Goal: Task Accomplishment & Management: Use online tool/utility

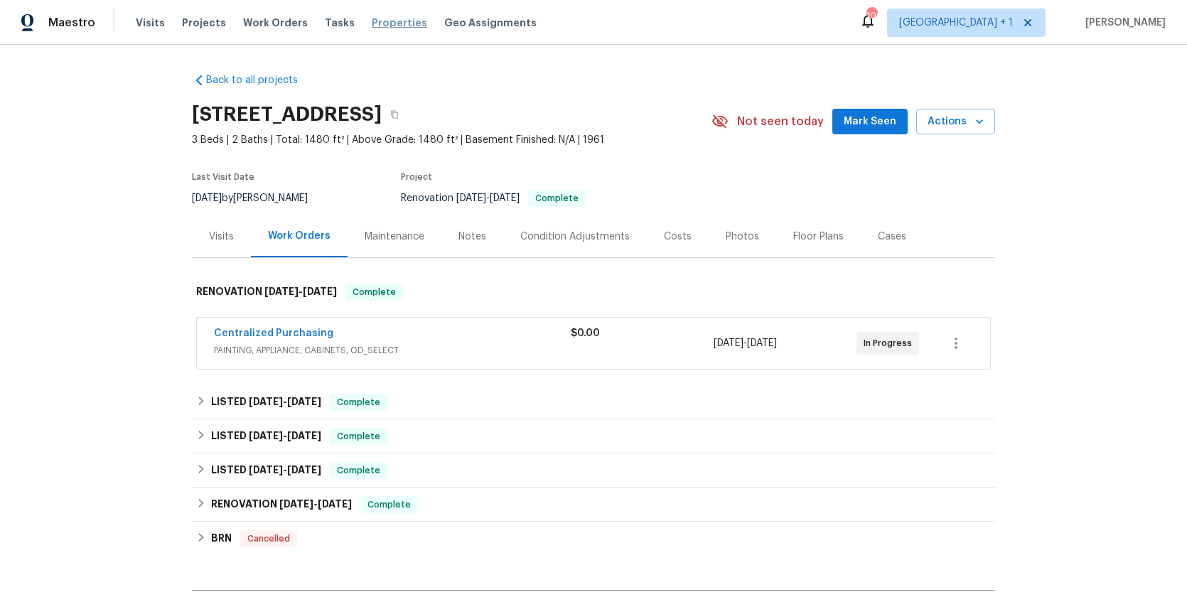
click at [397, 24] on span "Properties" at bounding box center [399, 23] width 55 height 14
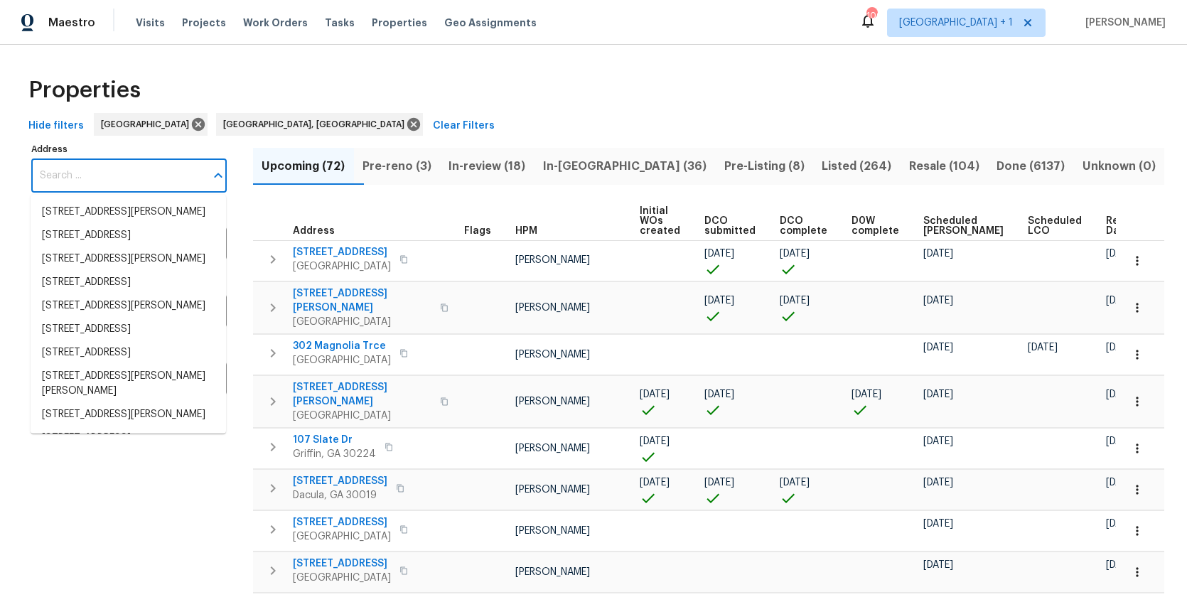
click at [107, 174] on input "Address" at bounding box center [118, 175] width 174 height 33
paste input "3618 w Rancho dr, Phoenix, 85019."
type input "3618 w Rancho dr, Phoenix, 85019."
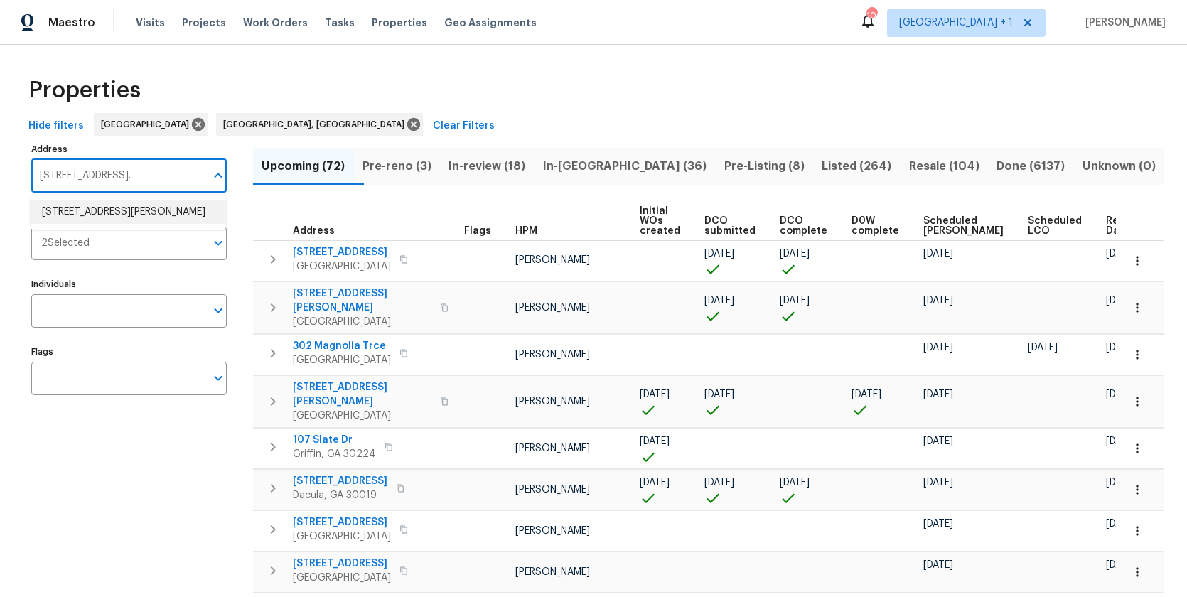
click at [100, 214] on li "3618 W Rancho Dr Phoenix AZ 85019" at bounding box center [128, 211] width 195 height 23
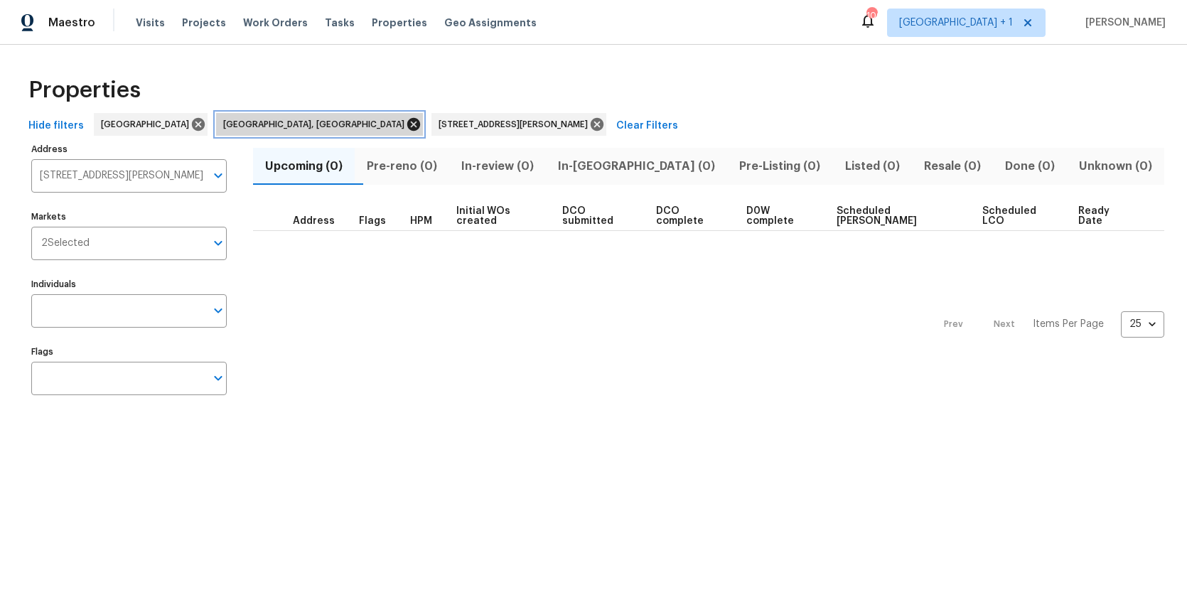
click at [407, 121] on icon at bounding box center [413, 124] width 13 height 13
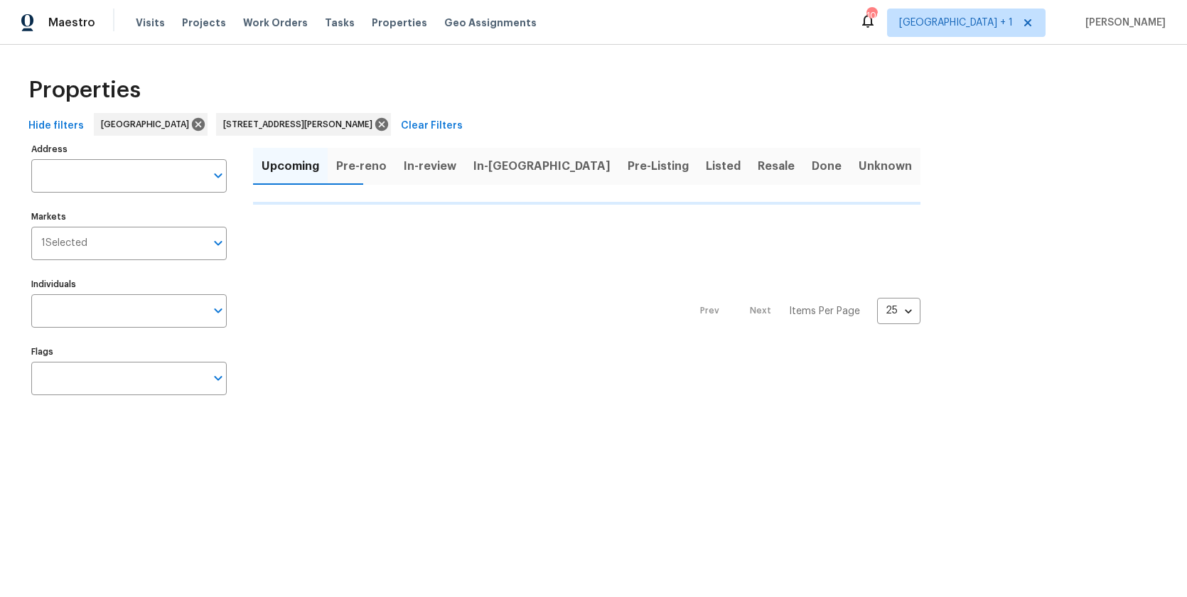
type input "3618 W Rancho Dr Phoenix AZ 85019"
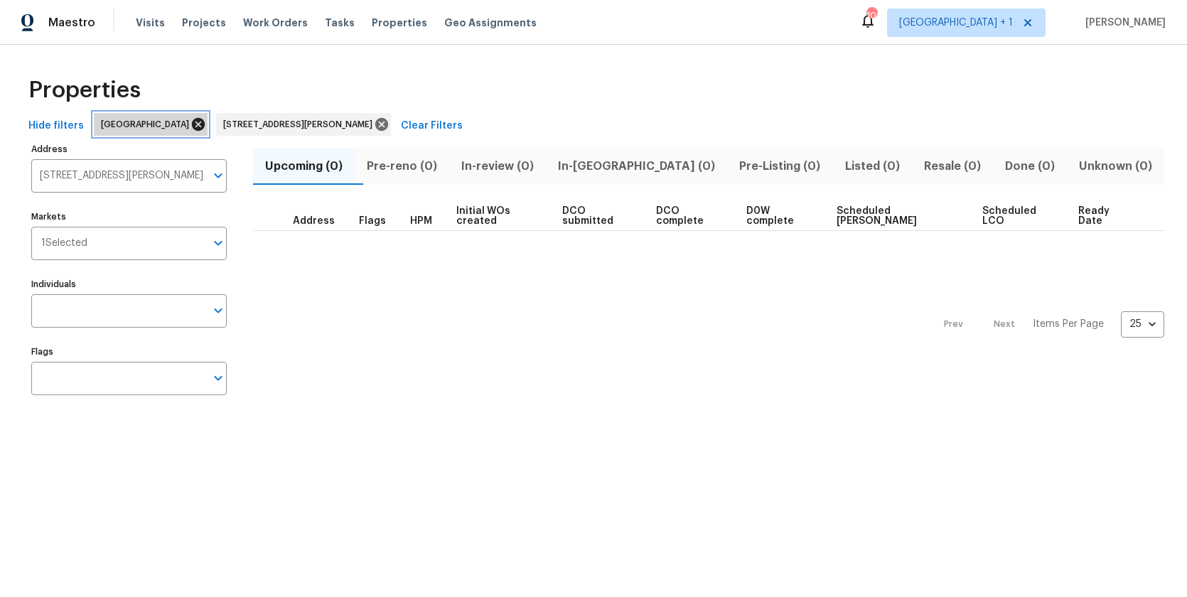
click at [192, 121] on icon at bounding box center [198, 124] width 13 height 13
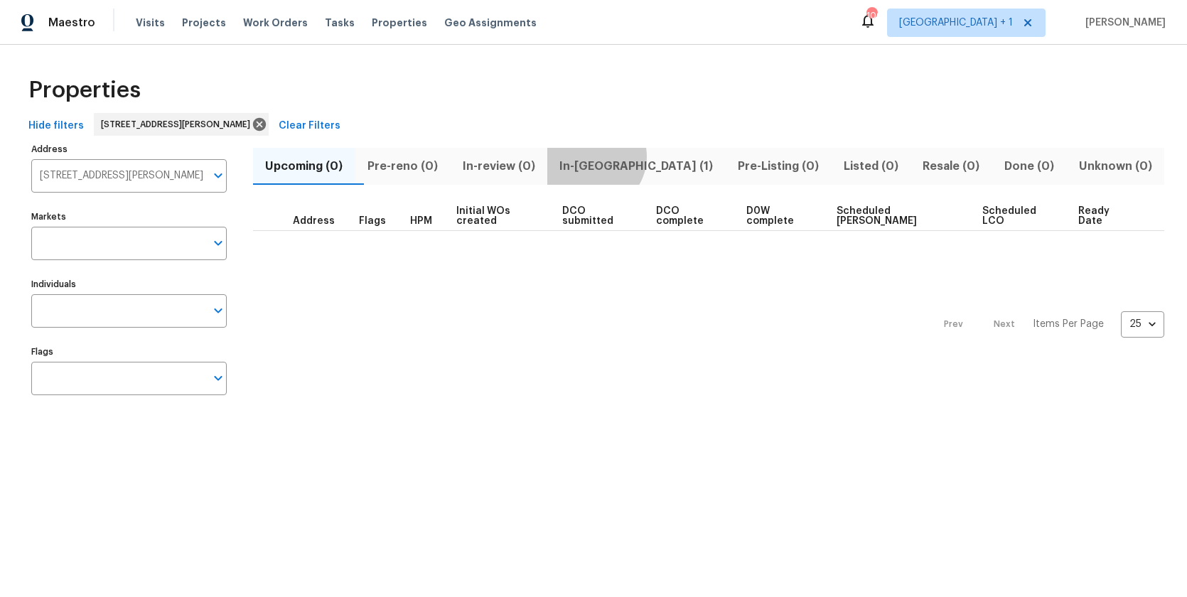
click at [616, 156] on span "In-reno (1)" at bounding box center [636, 166] width 161 height 20
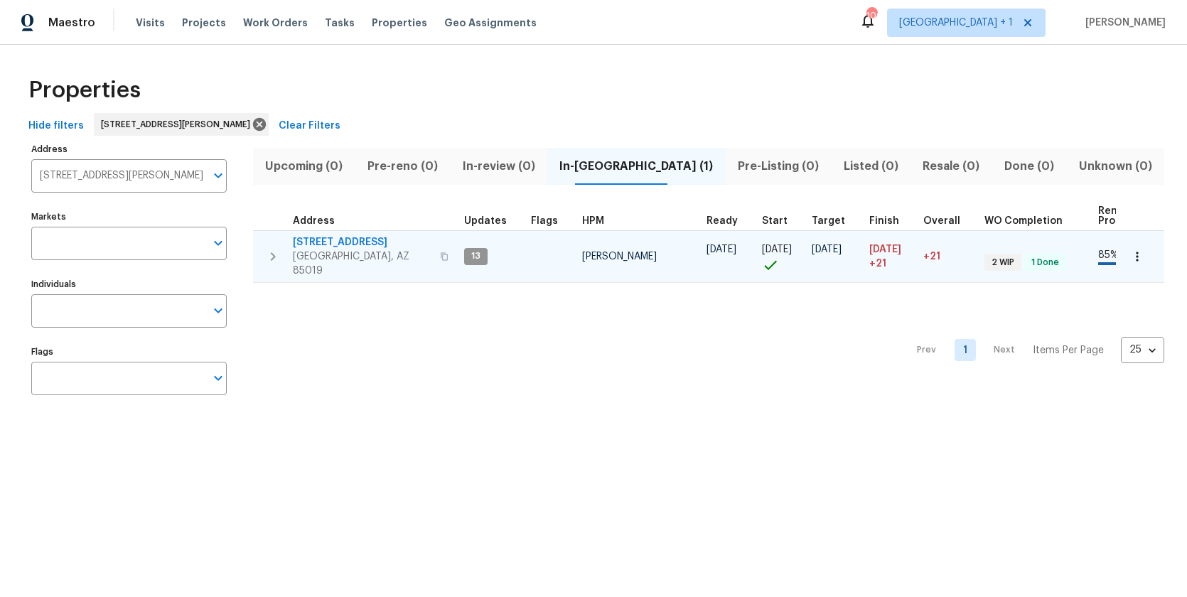
click at [351, 250] on span "Phoenix, AZ 85019" at bounding box center [362, 264] width 139 height 28
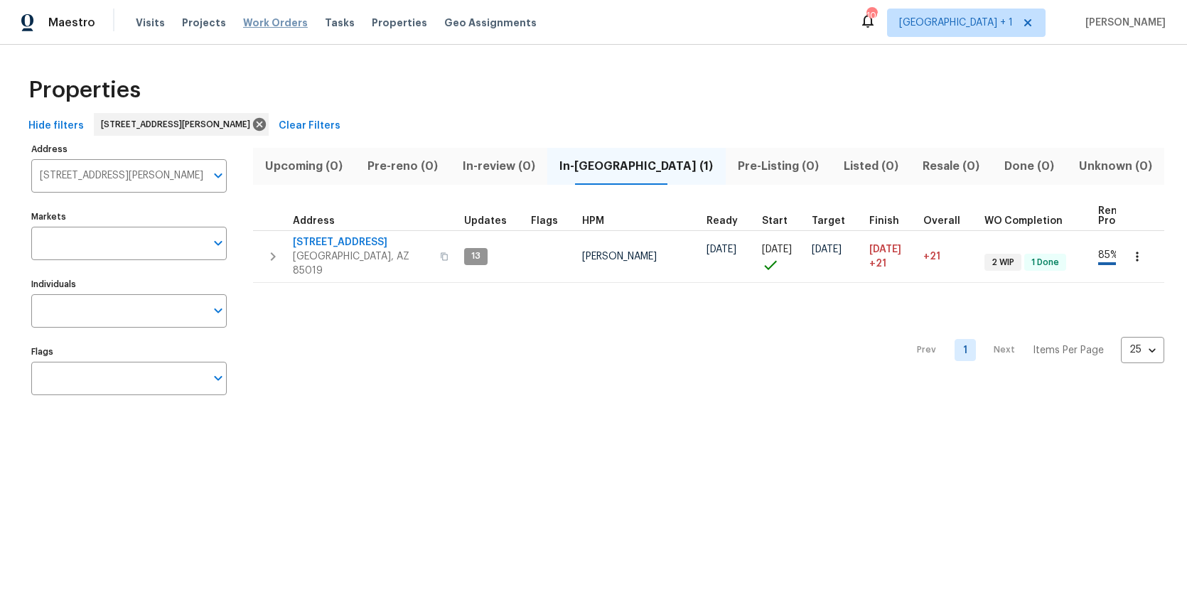
click at [248, 22] on span "Work Orders" at bounding box center [275, 23] width 65 height 14
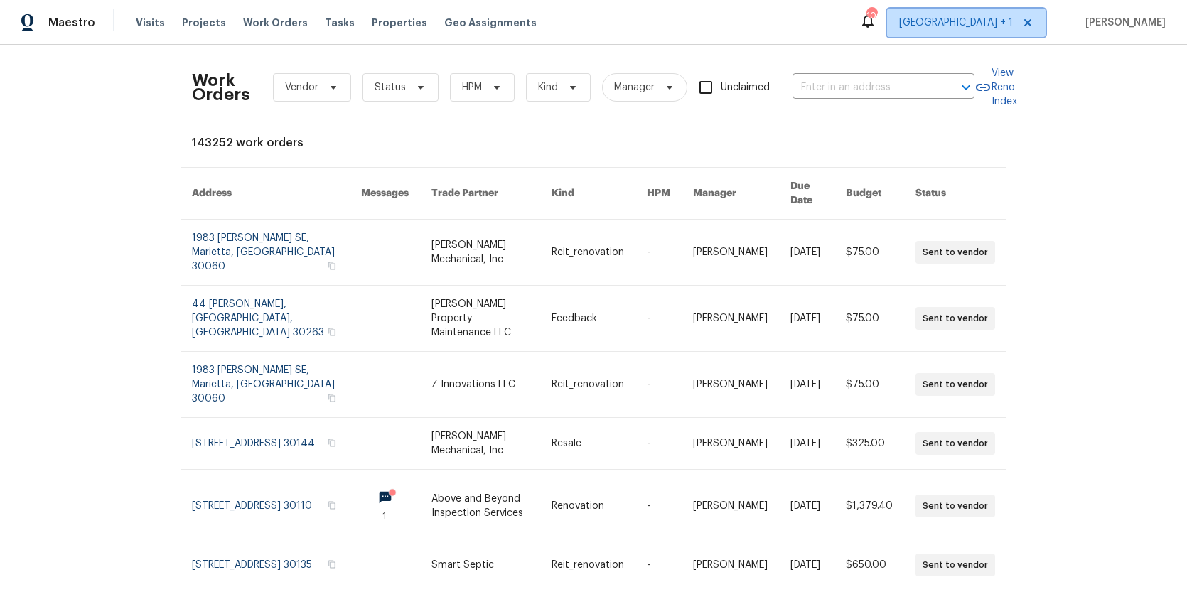
click at [1034, 22] on icon at bounding box center [1027, 22] width 11 height 11
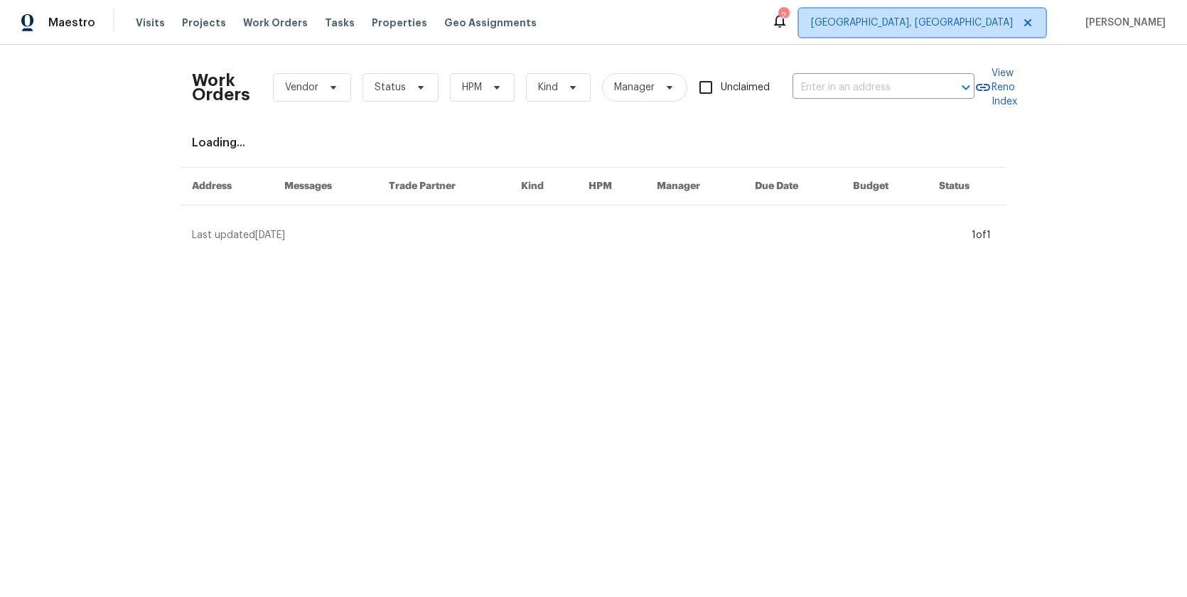
click at [997, 30] on span "Albuquerque, NM" at bounding box center [922, 23] width 247 height 28
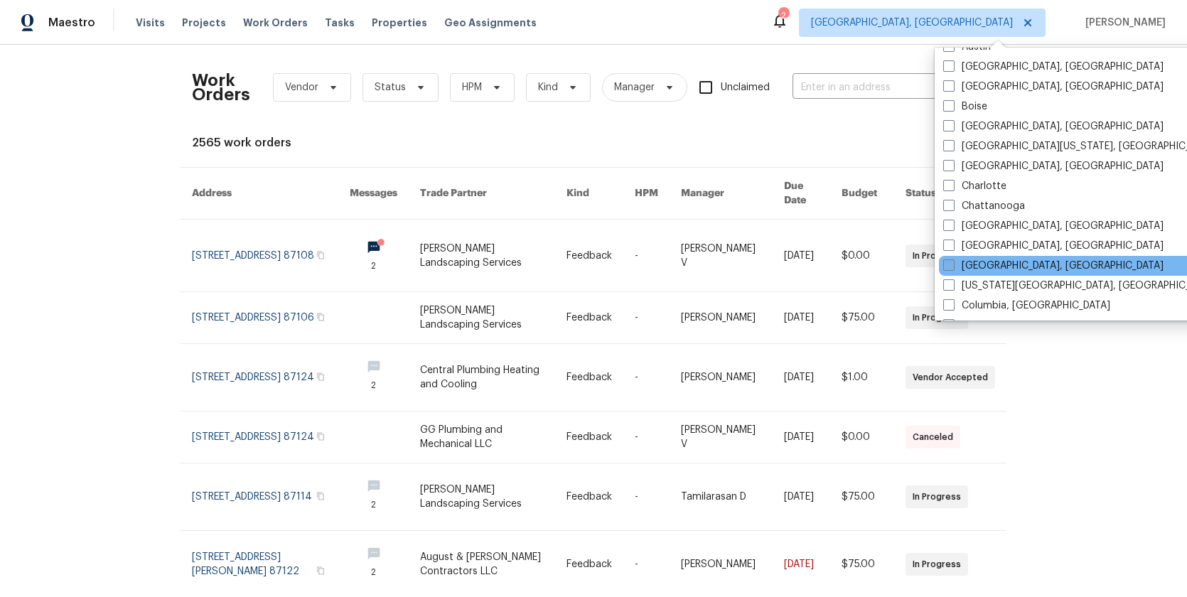
scroll to position [117, 0]
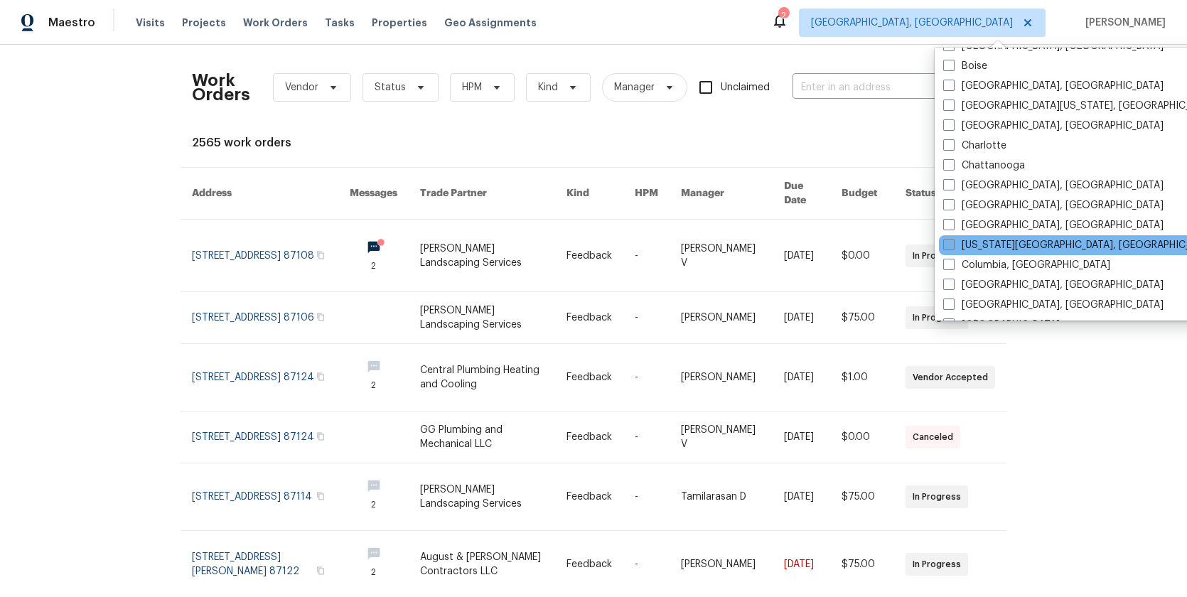
click at [988, 250] on label "Colorado Springs, CO" at bounding box center [1080, 245] width 274 height 14
click at [953, 247] on input "Colorado Springs, CO" at bounding box center [947, 242] width 9 height 9
checkbox input "true"
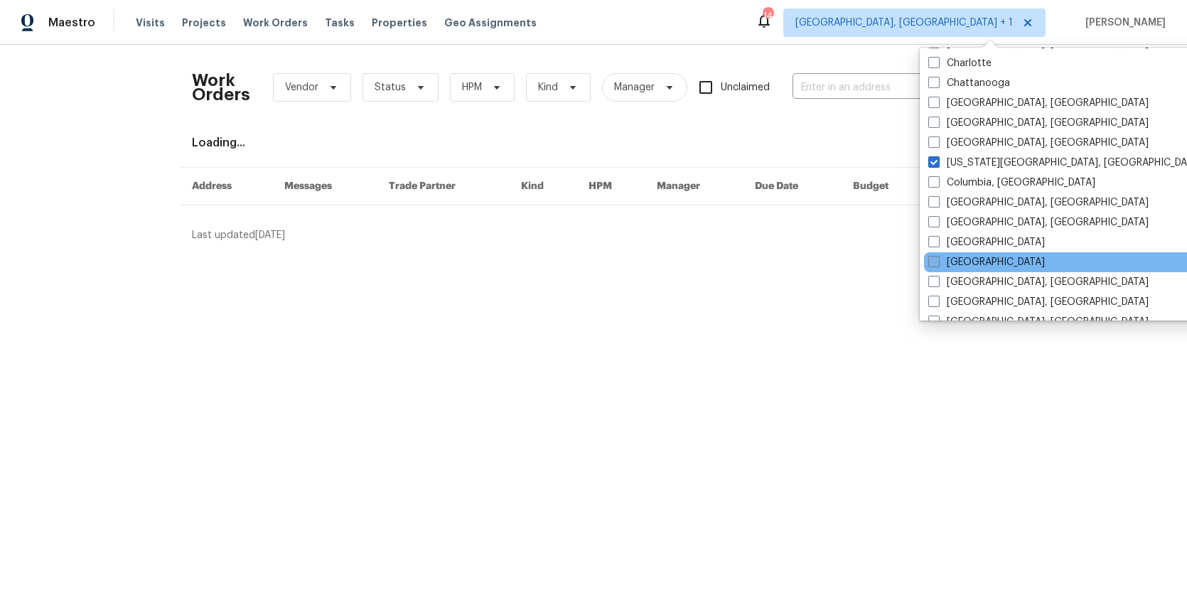
click at [971, 257] on label "Denver" at bounding box center [986, 262] width 117 height 14
click at [938, 257] on input "Denver" at bounding box center [932, 259] width 9 height 9
checkbox input "true"
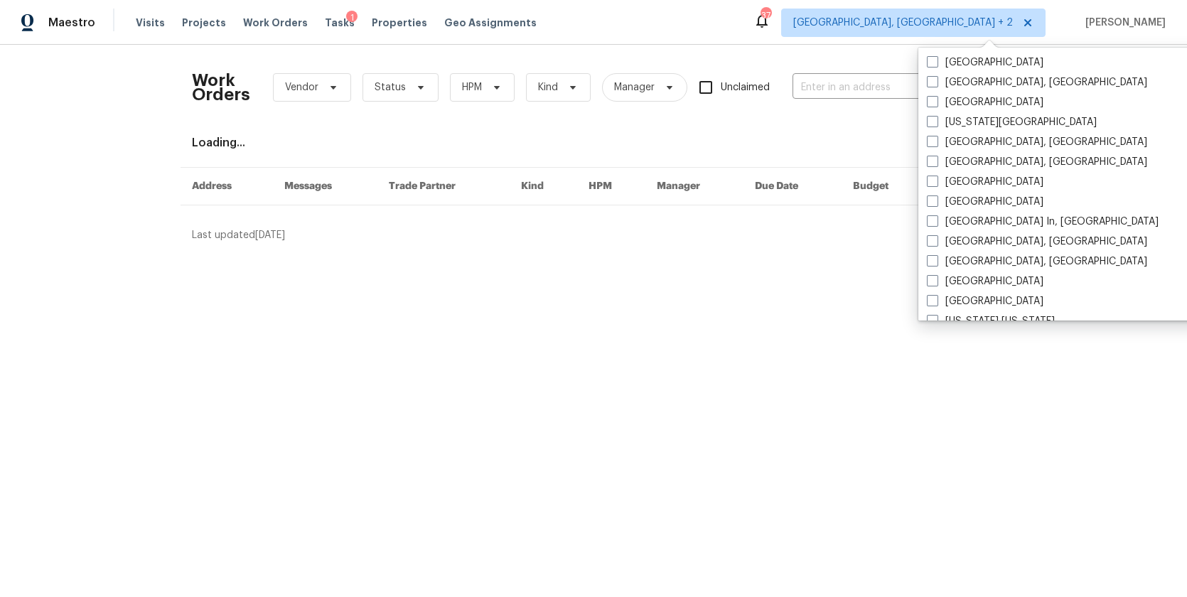
scroll to position [569, 0]
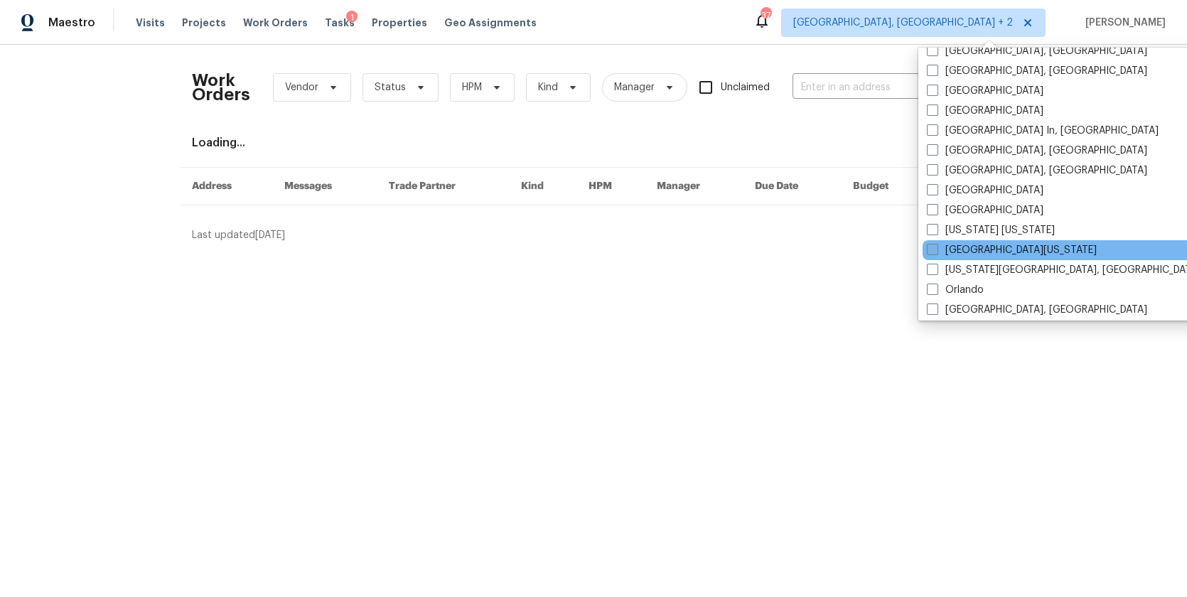
click at [971, 257] on label "Northern Colorado" at bounding box center [1012, 250] width 170 height 14
click at [936, 252] on input "Northern Colorado" at bounding box center [931, 247] width 9 height 9
checkbox input "true"
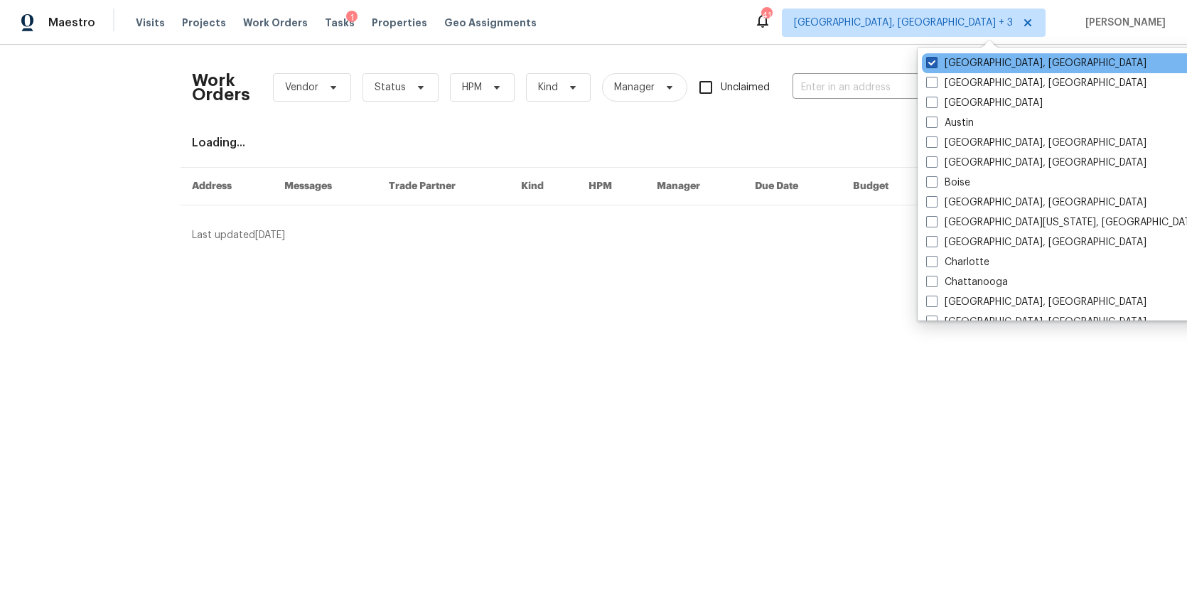
click at [935, 67] on span at bounding box center [931, 62] width 11 height 11
click at [935, 65] on input "Albuquerque, NM" at bounding box center [930, 60] width 9 height 9
checkbox input "false"
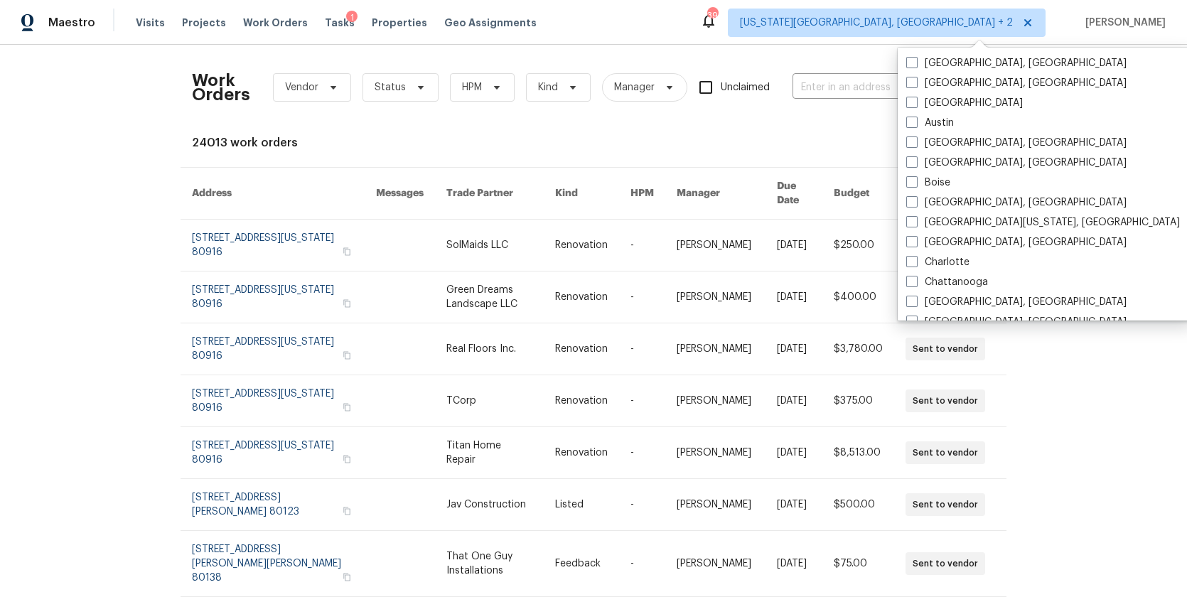
click at [110, 101] on div "Work Orders Vendor Status HPM Kind Manager Unclaimed ​ View Reno Index 24013 wo…" at bounding box center [593, 321] width 1187 height 552
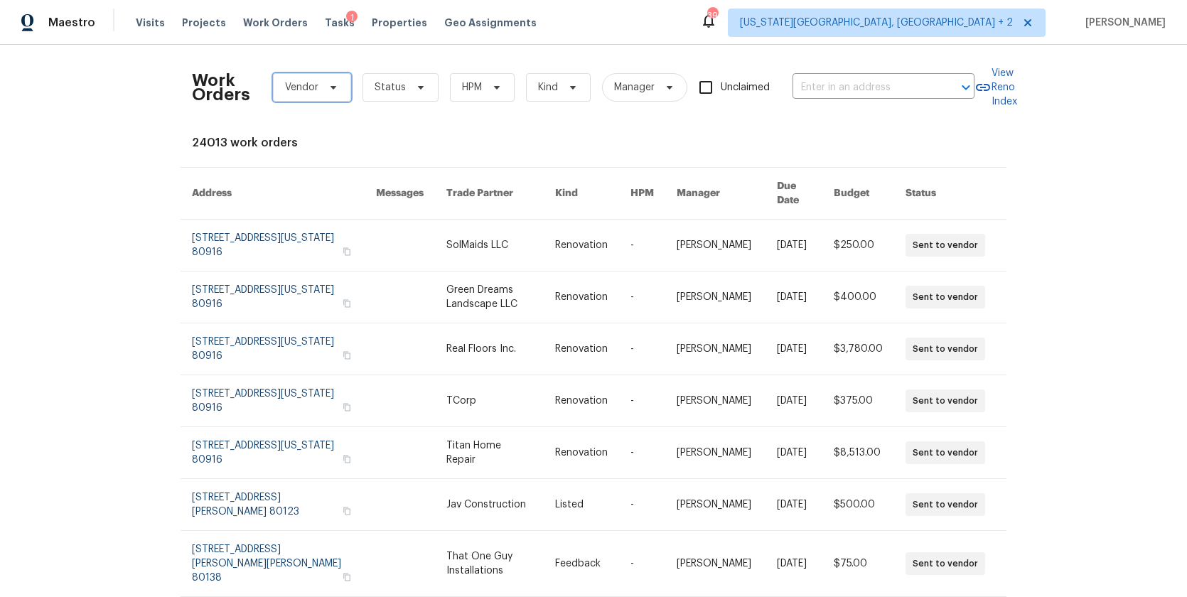
click at [287, 93] on span "Vendor" at bounding box center [301, 87] width 33 height 14
click at [333, 133] on div at bounding box center [350, 134] width 166 height 45
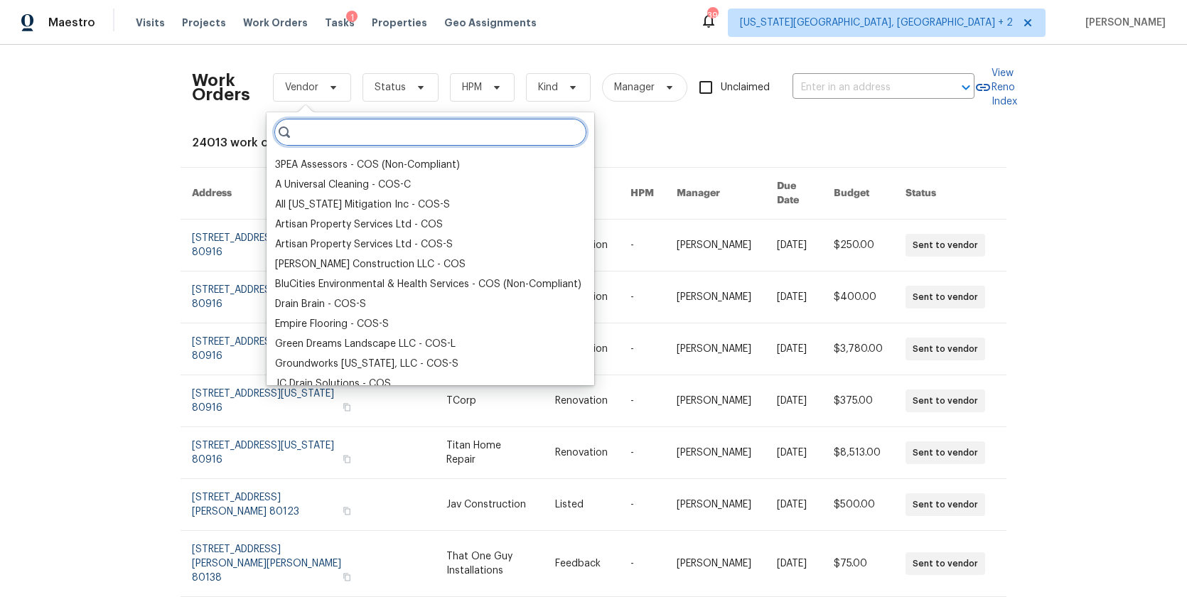
click at [317, 136] on input "search" at bounding box center [430, 132] width 313 height 28
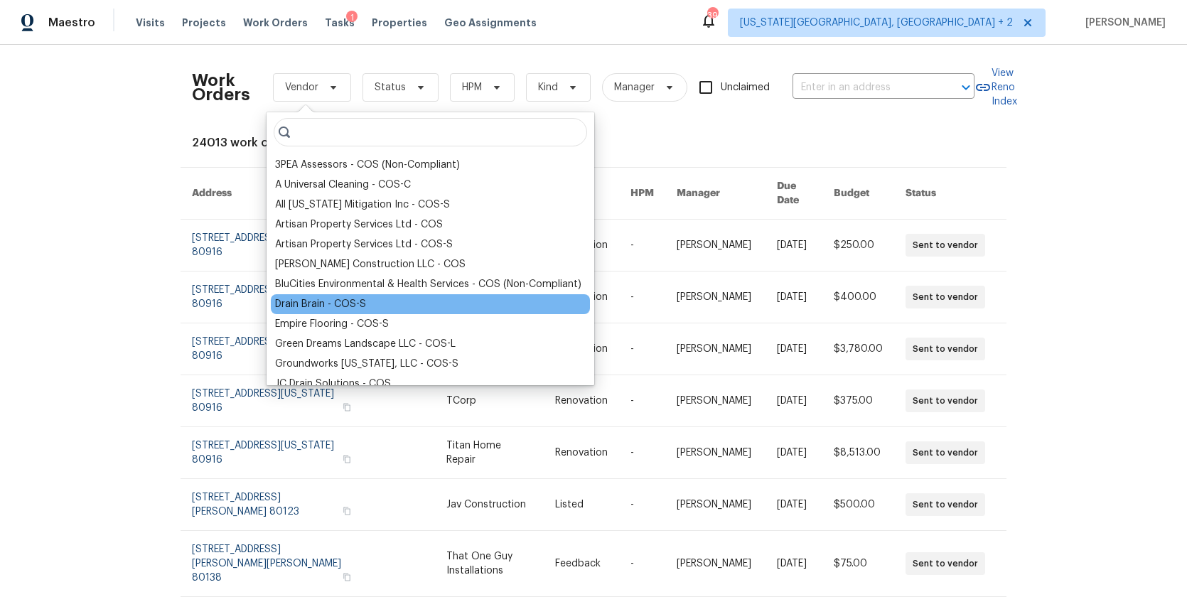
click at [321, 296] on div "Drain Brain - COS-S" at bounding box center [430, 304] width 319 height 20
click at [299, 299] on div "Drain Brain - COS-S" at bounding box center [320, 304] width 91 height 14
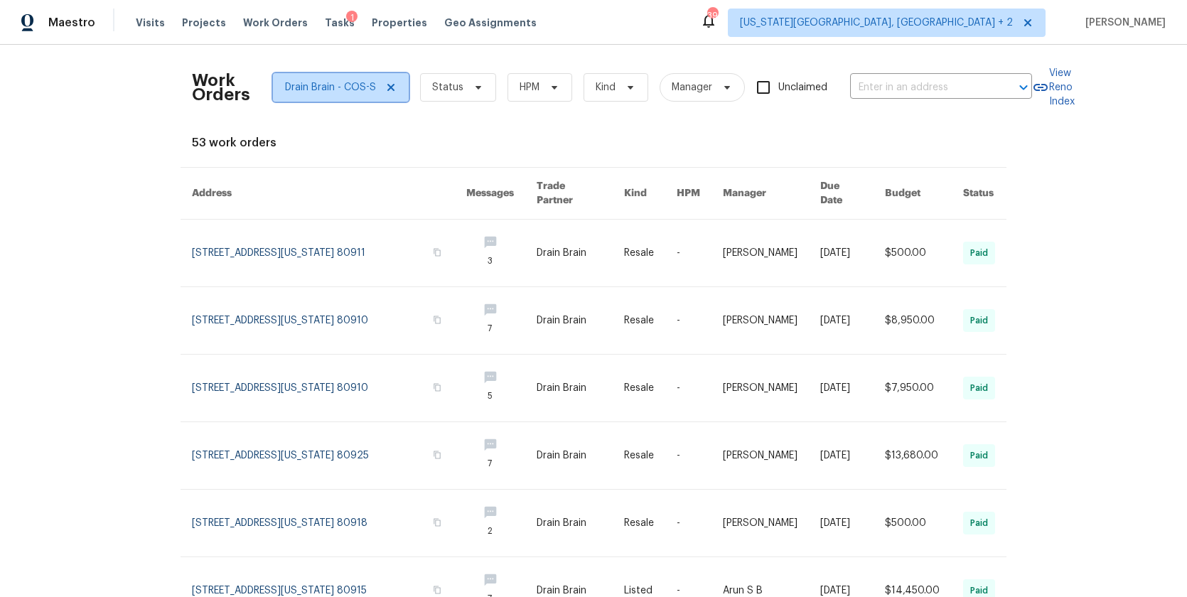
click at [307, 94] on span "Drain Brain - COS-S" at bounding box center [330, 87] width 91 height 14
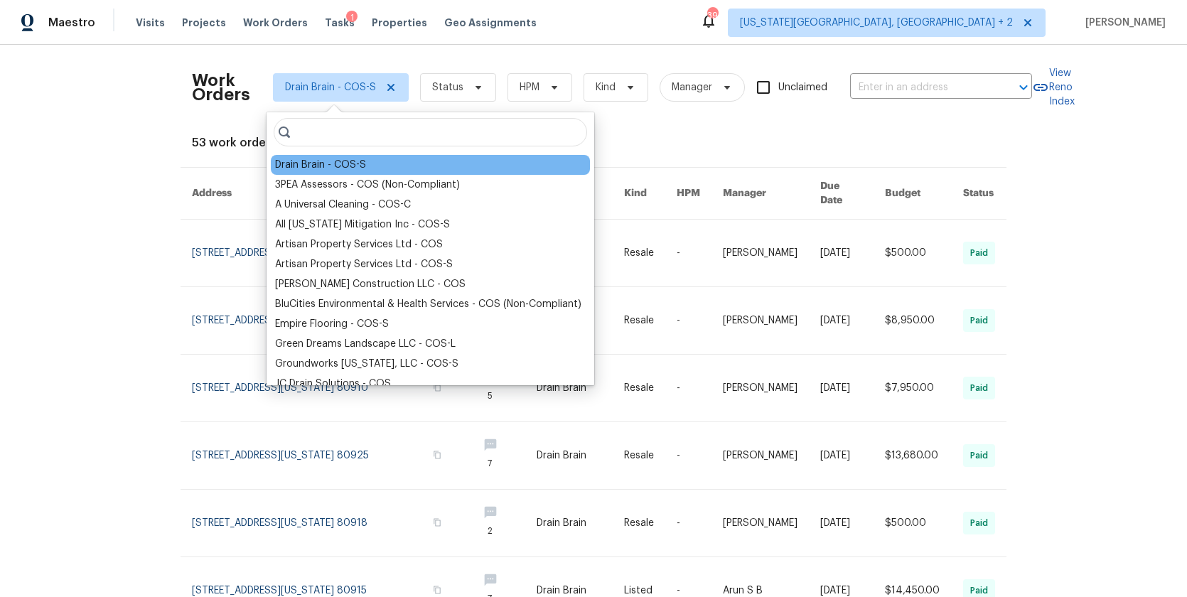
click at [315, 133] on input "search" at bounding box center [430, 132] width 313 height 28
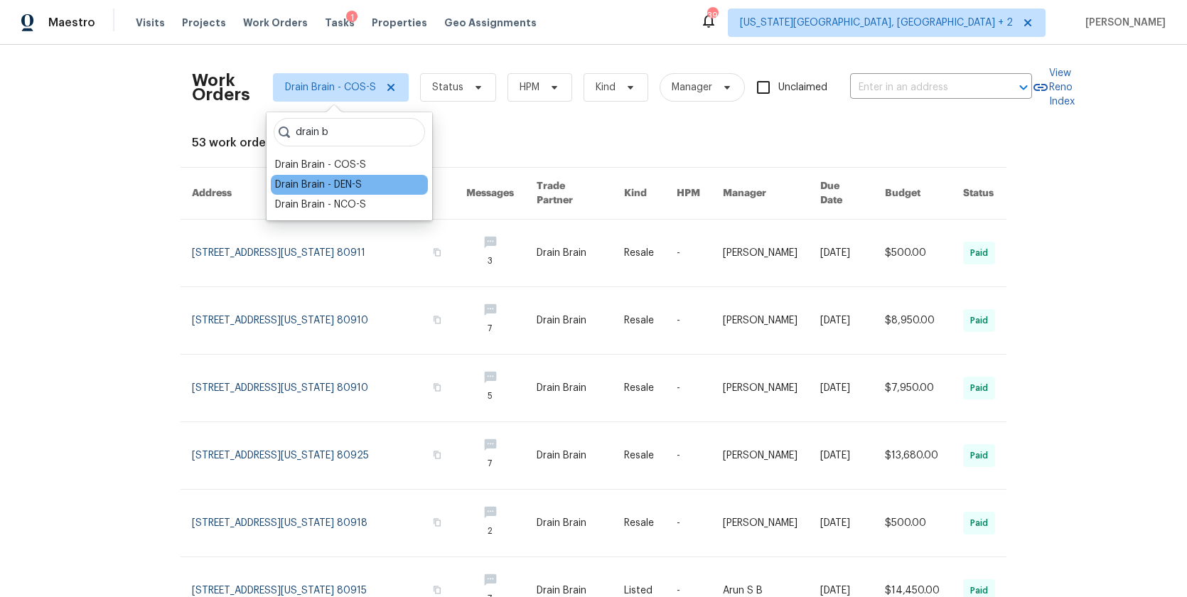
type input "drain b"
click at [313, 178] on div "Drain Brain - DEN-S" at bounding box center [318, 185] width 87 height 14
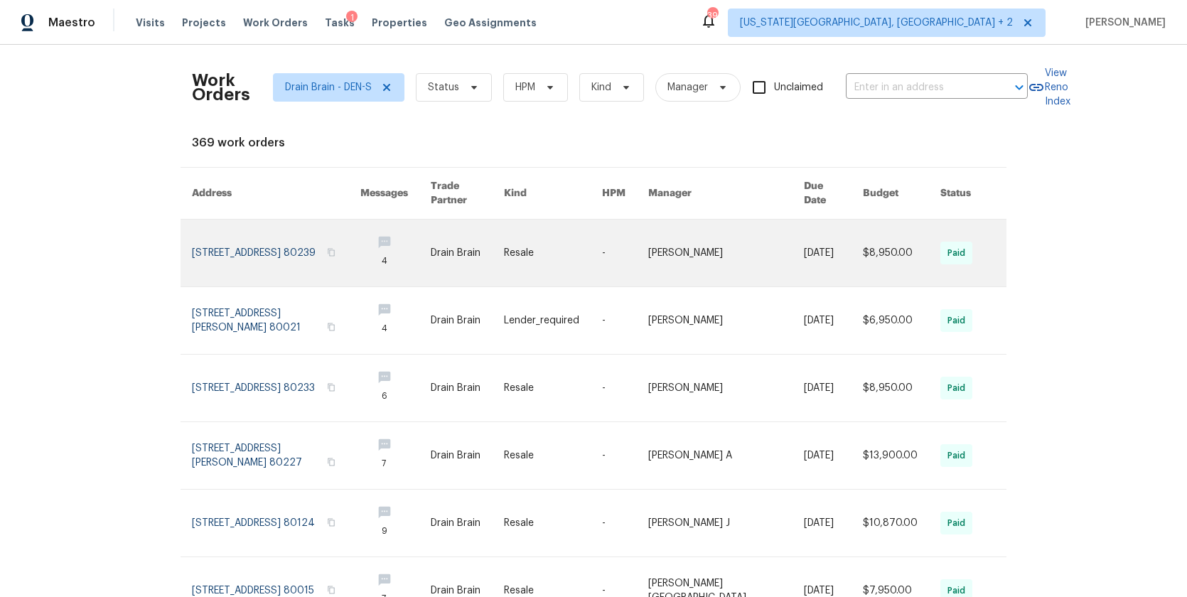
click at [319, 245] on link at bounding box center [276, 253] width 168 height 67
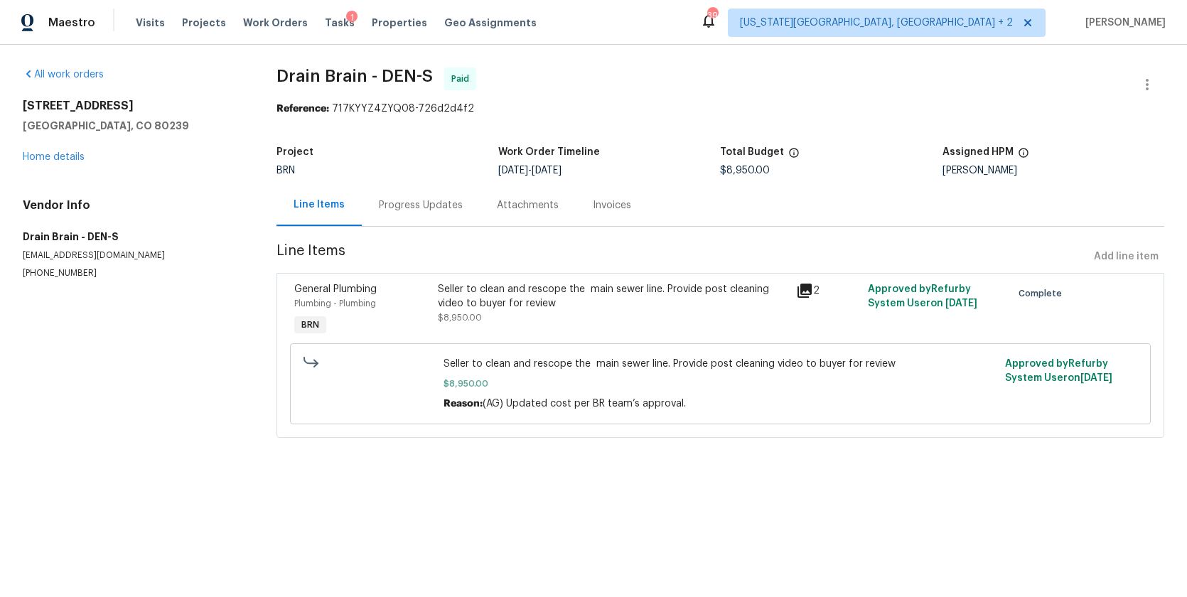
click at [510, 290] on div "Seller to clean and rescope the main sewer line. Provide post cleaning video to…" at bounding box center [613, 296] width 350 height 28
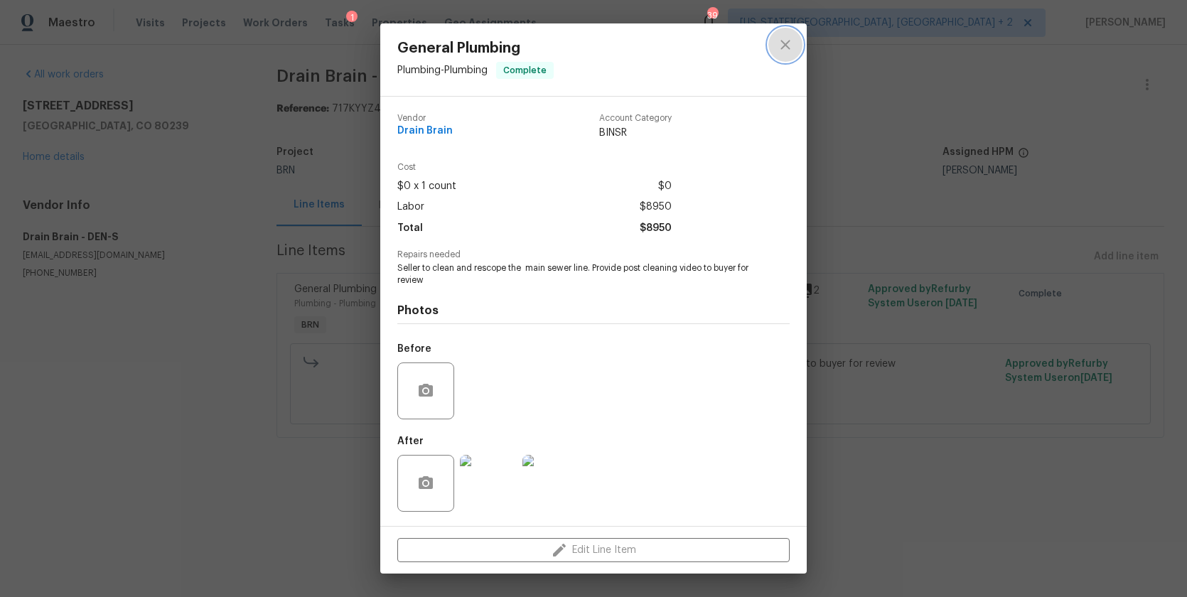
click at [788, 49] on icon "close" at bounding box center [784, 44] width 9 height 9
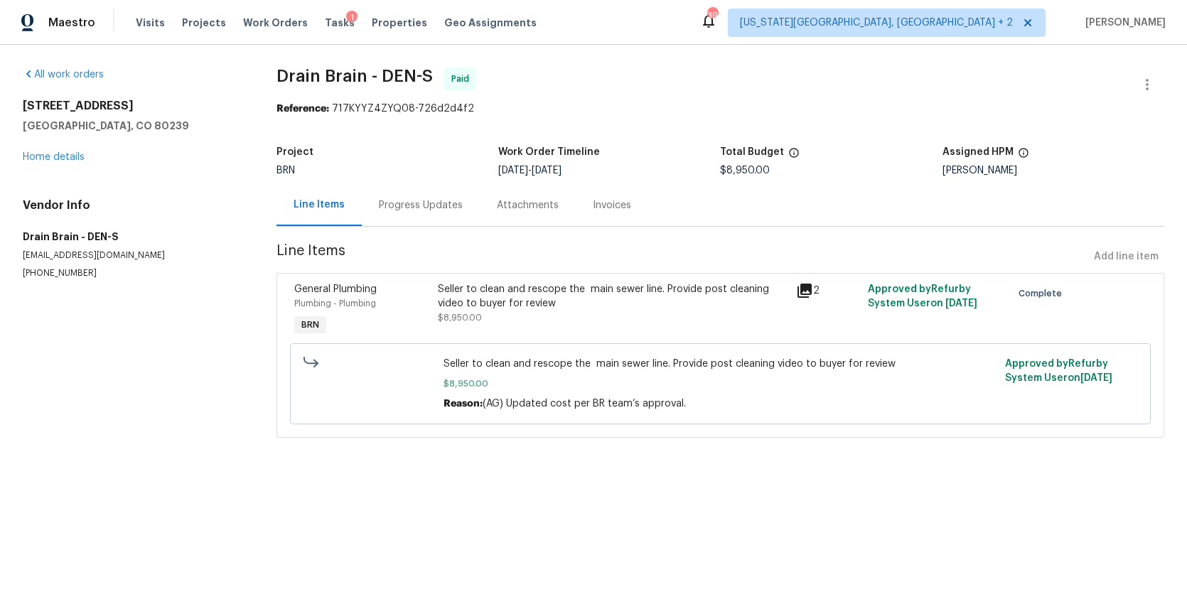
click at [438, 210] on div "Progress Updates" at bounding box center [421, 205] width 84 height 14
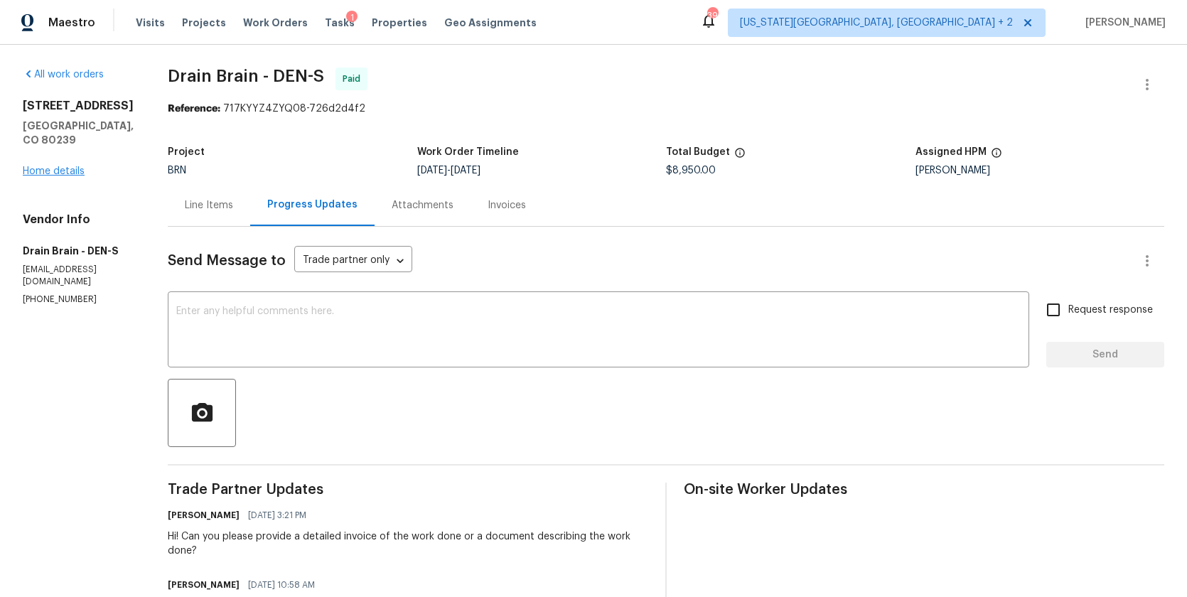
click at [56, 166] on link "Home details" at bounding box center [54, 171] width 62 height 10
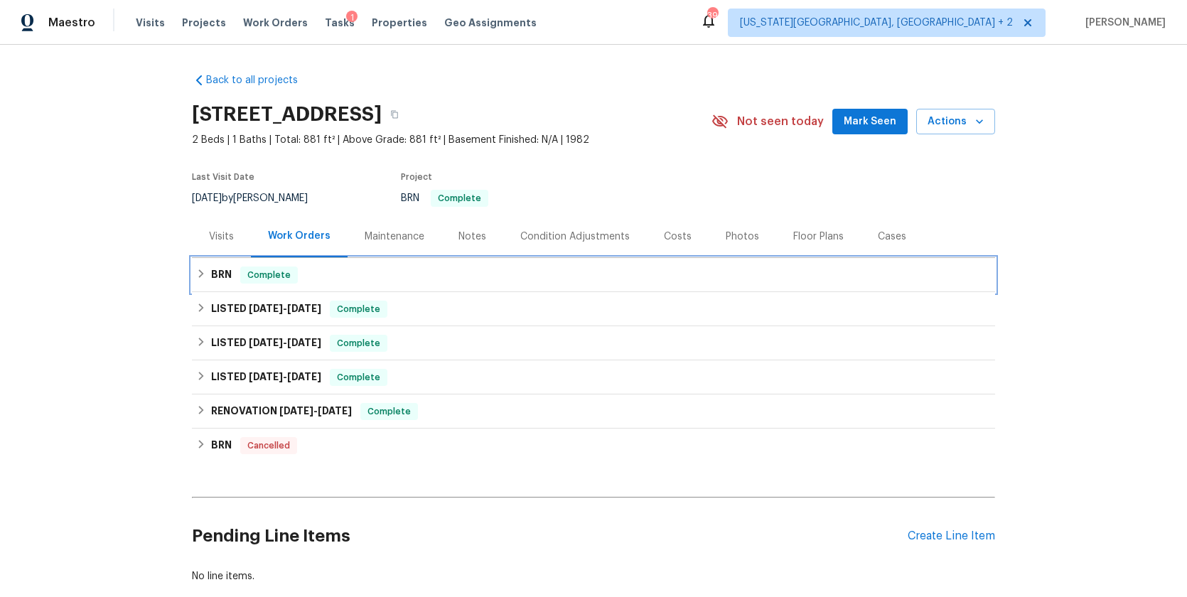
click at [196, 277] on icon at bounding box center [201, 274] width 10 height 10
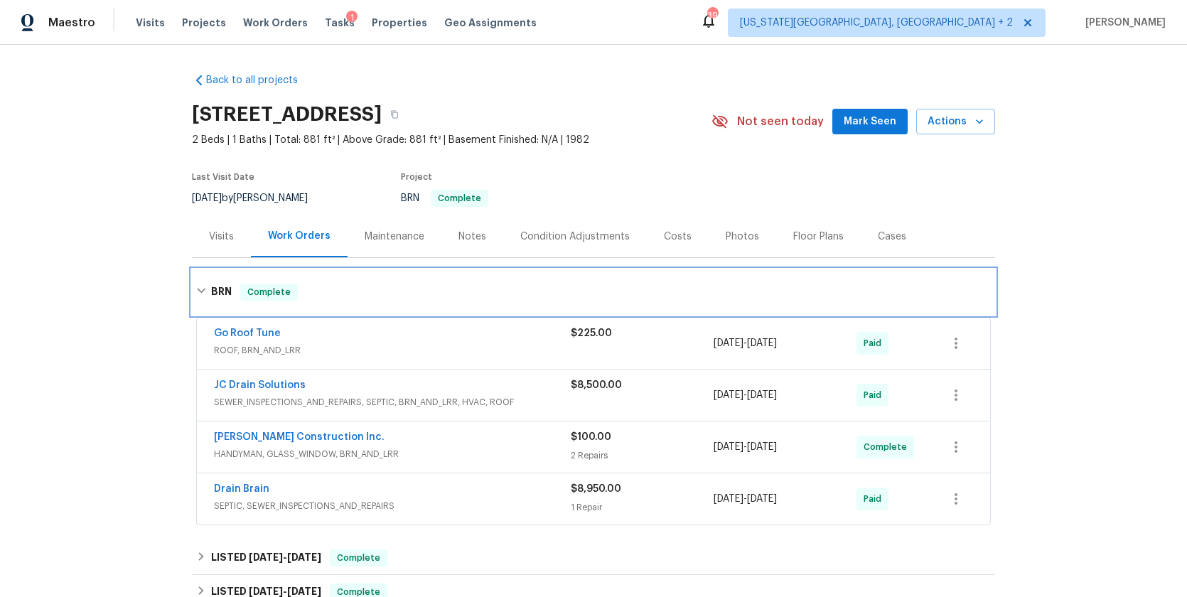
scroll to position [9, 0]
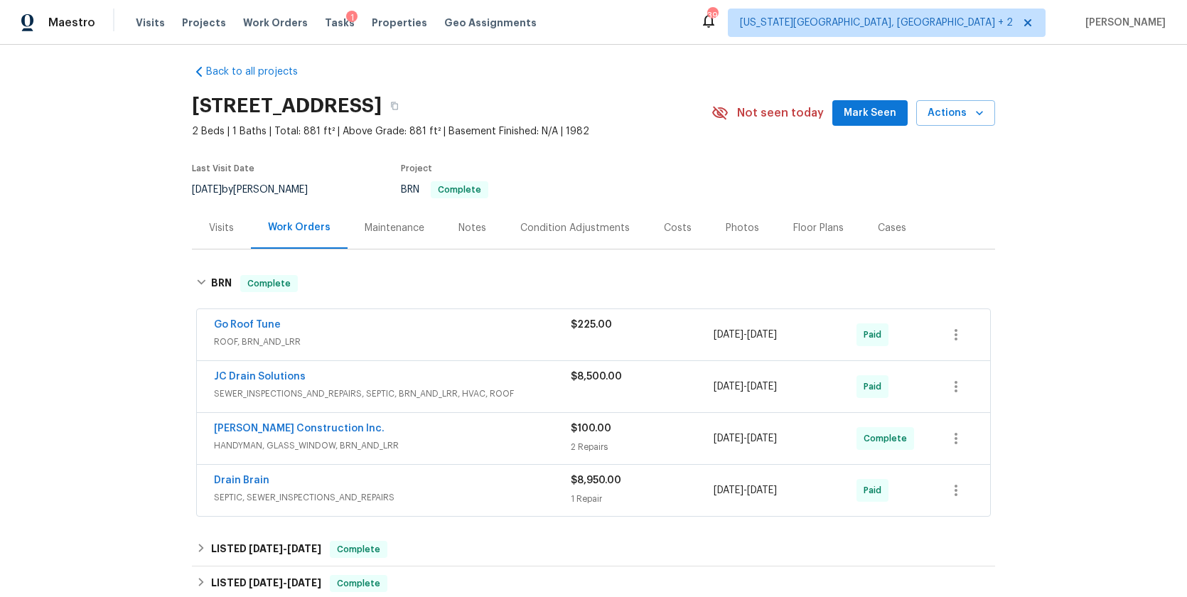
click at [385, 493] on span "SEPTIC, SEWER_INSPECTIONS_AND_REPAIRS" at bounding box center [392, 497] width 357 height 14
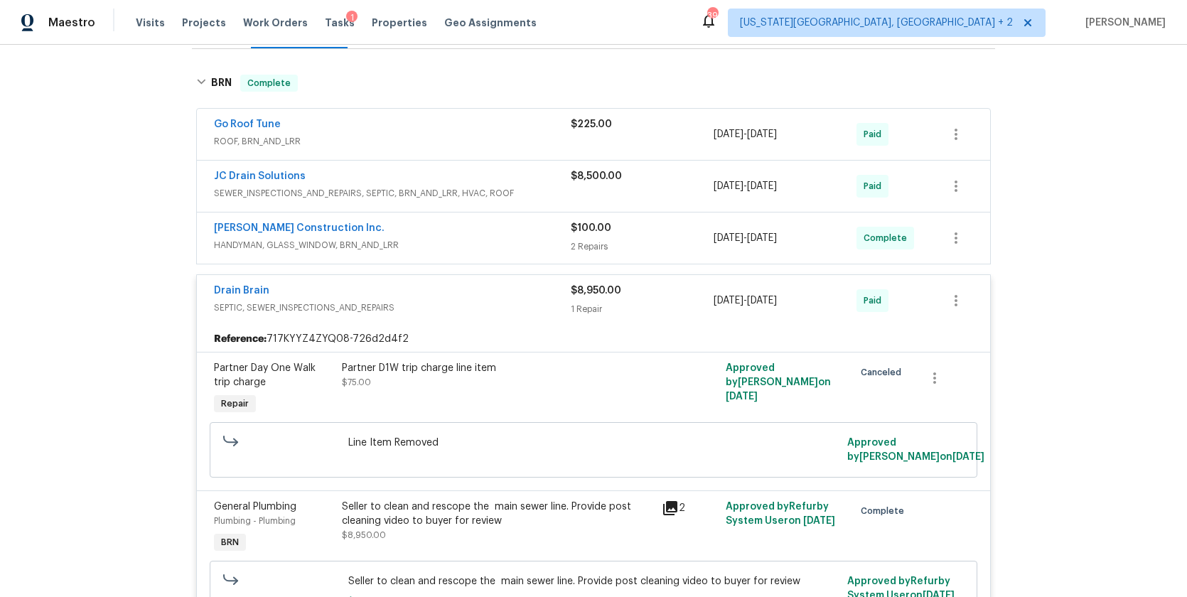
scroll to position [208, 0]
click at [364, 198] on span "SEWER_INSPECTIONS_AND_REPAIRS, SEPTIC, BRN_AND_LRR, HVAC, ROOF" at bounding box center [392, 195] width 357 height 14
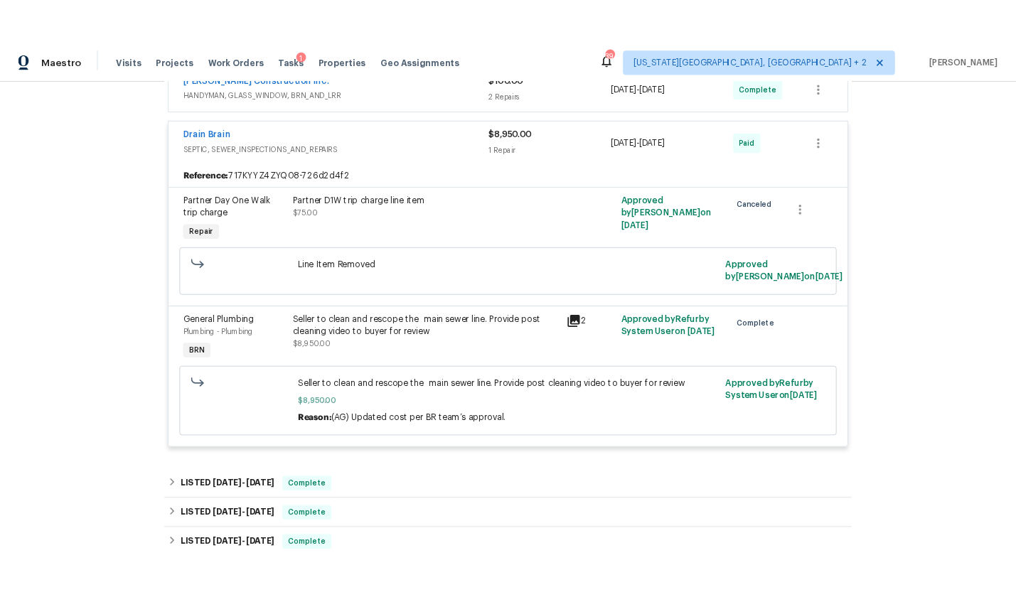
scroll to position [690, 0]
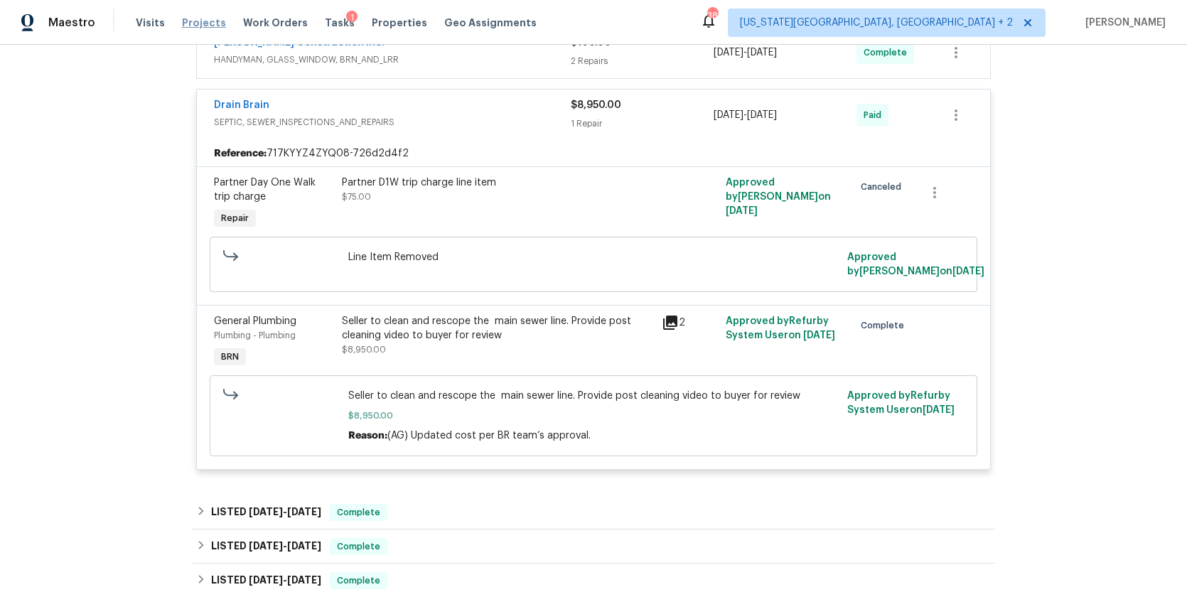
click at [195, 24] on span "Projects" at bounding box center [204, 23] width 44 height 14
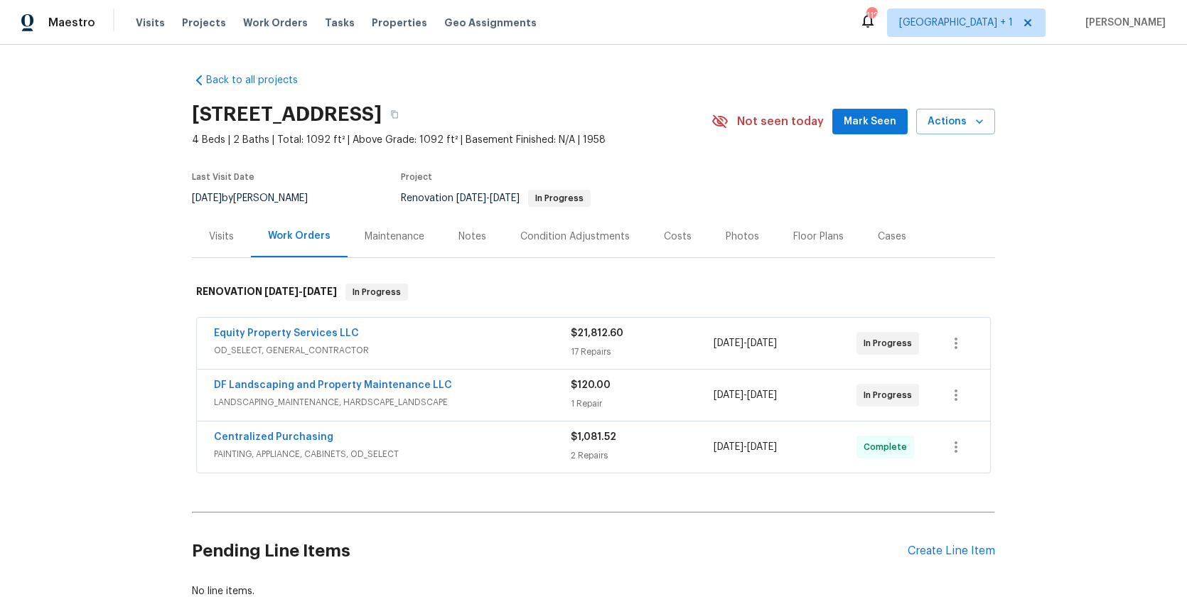
click at [811, 245] on div "Floor Plans" at bounding box center [818, 236] width 85 height 42
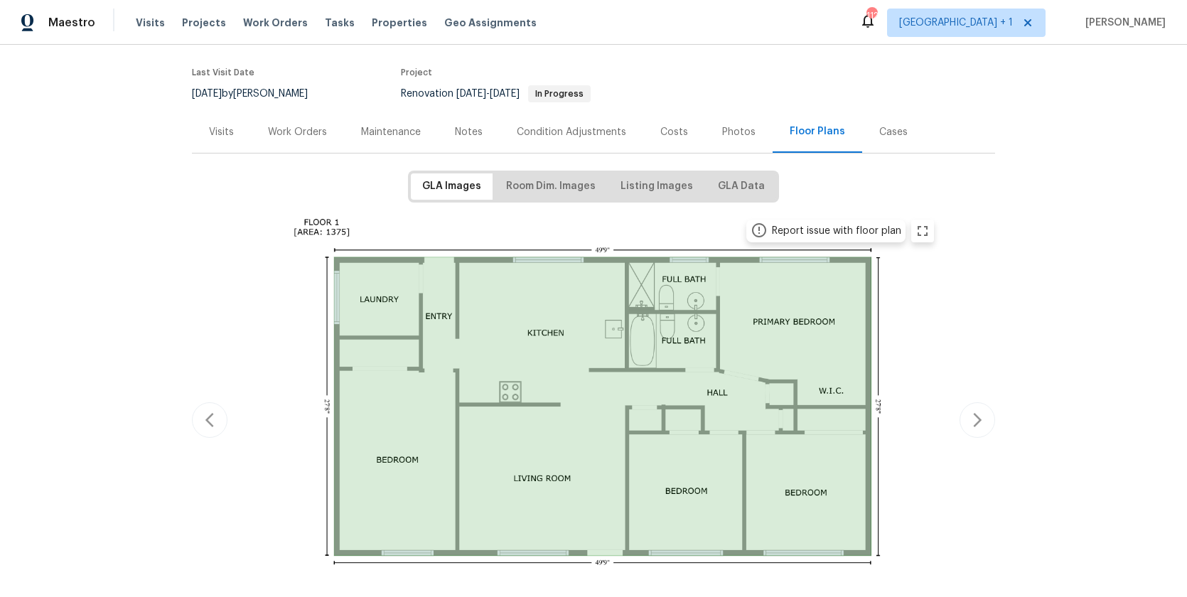
scroll to position [130, 0]
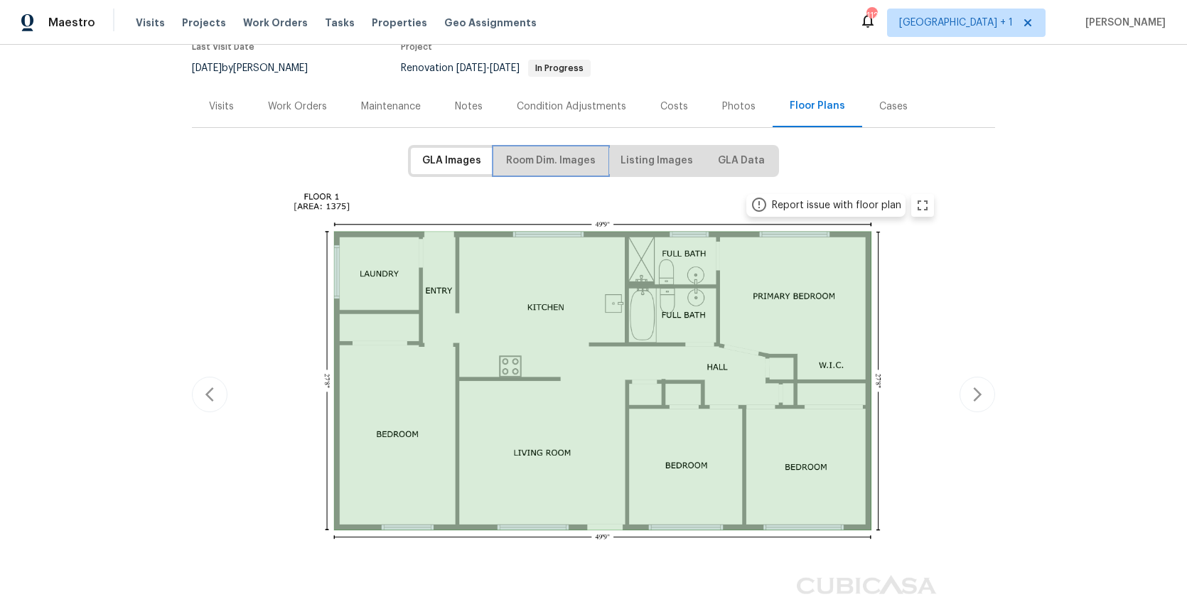
click at [558, 166] on span "Room Dim. Images" at bounding box center [551, 161] width 90 height 18
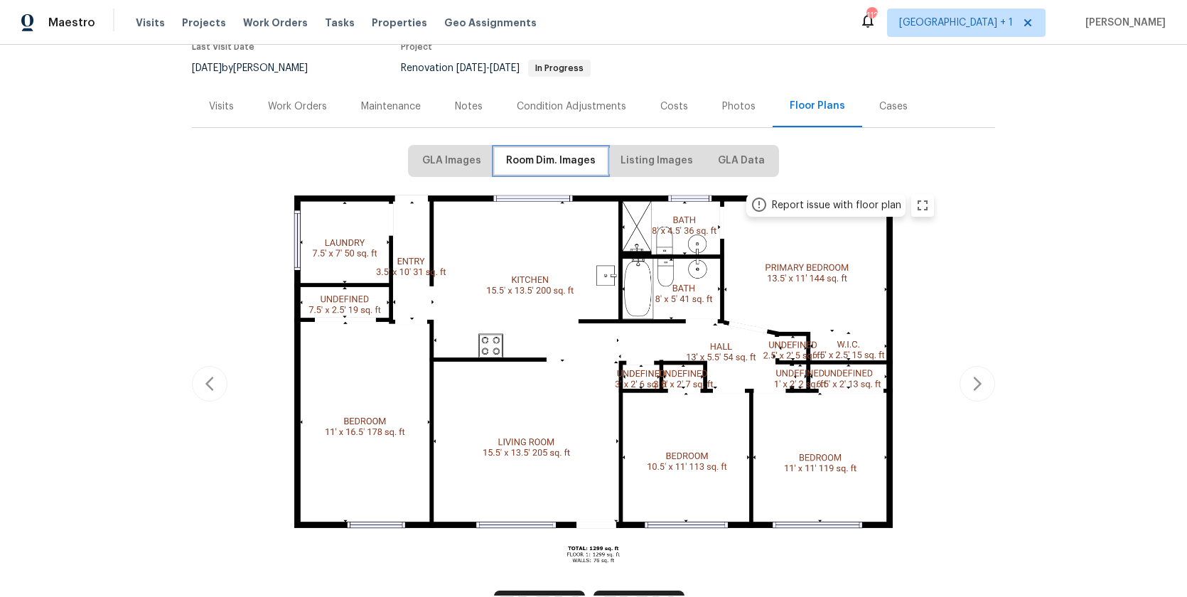
scroll to position [0, 0]
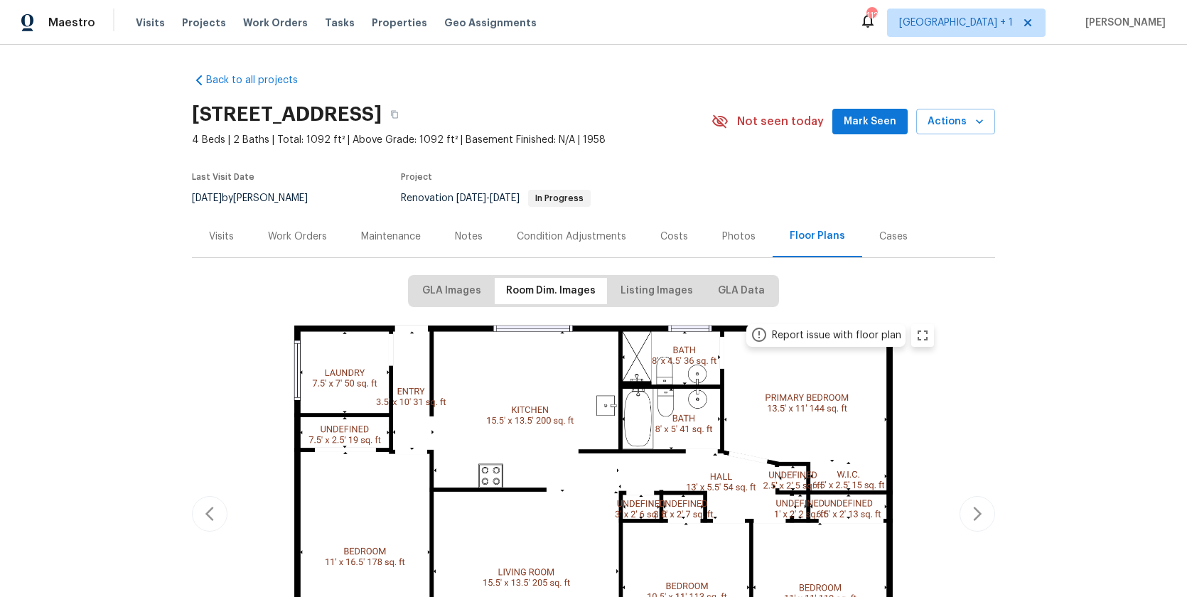
click at [536, 404] on img at bounding box center [594, 512] width 698 height 392
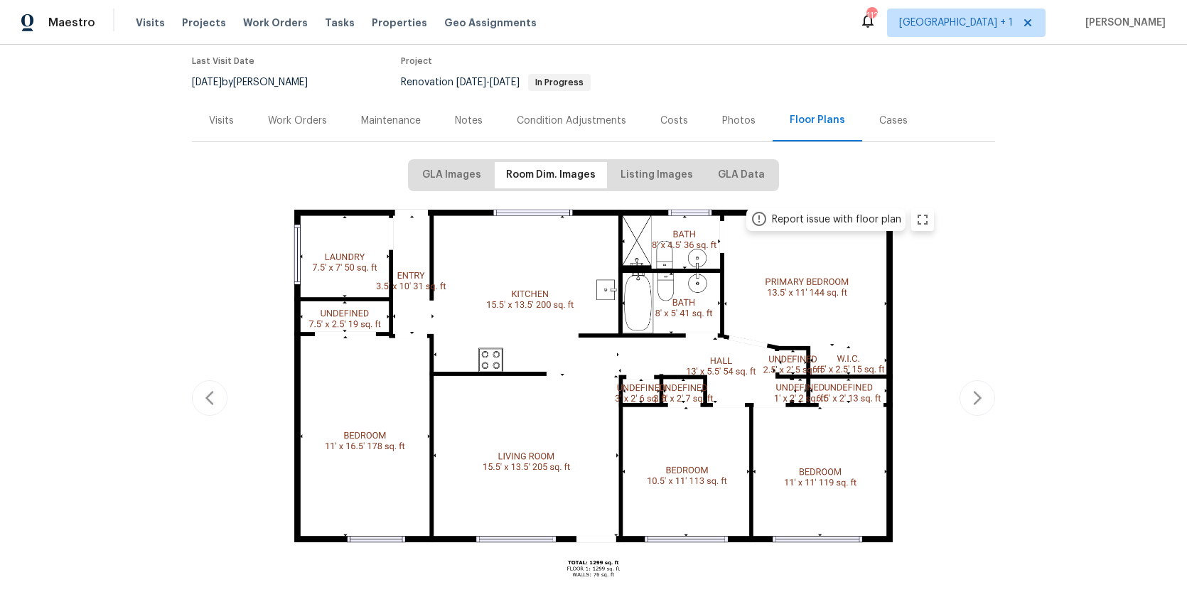
scroll to position [169, 0]
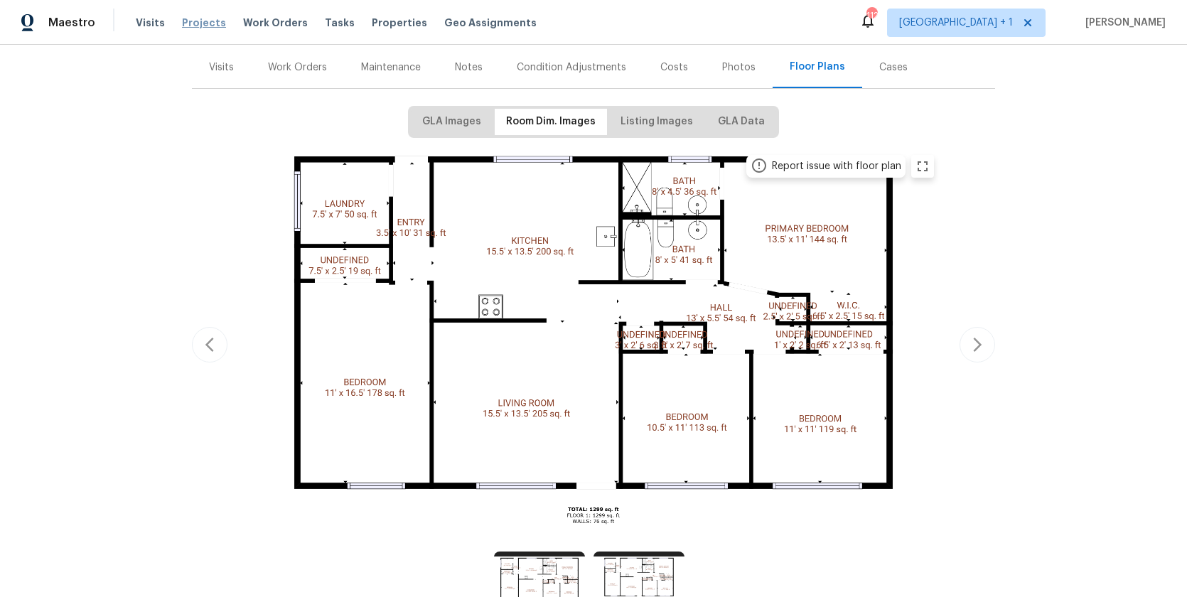
click at [213, 26] on span "Projects" at bounding box center [204, 23] width 44 height 14
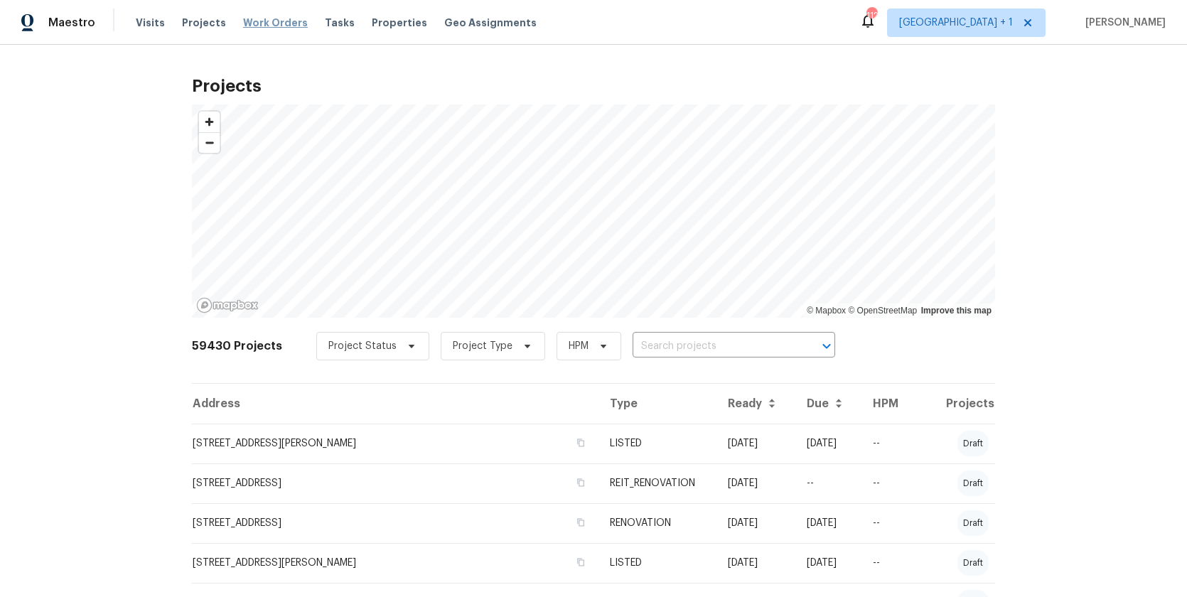
click at [273, 23] on span "Work Orders" at bounding box center [275, 23] width 65 height 14
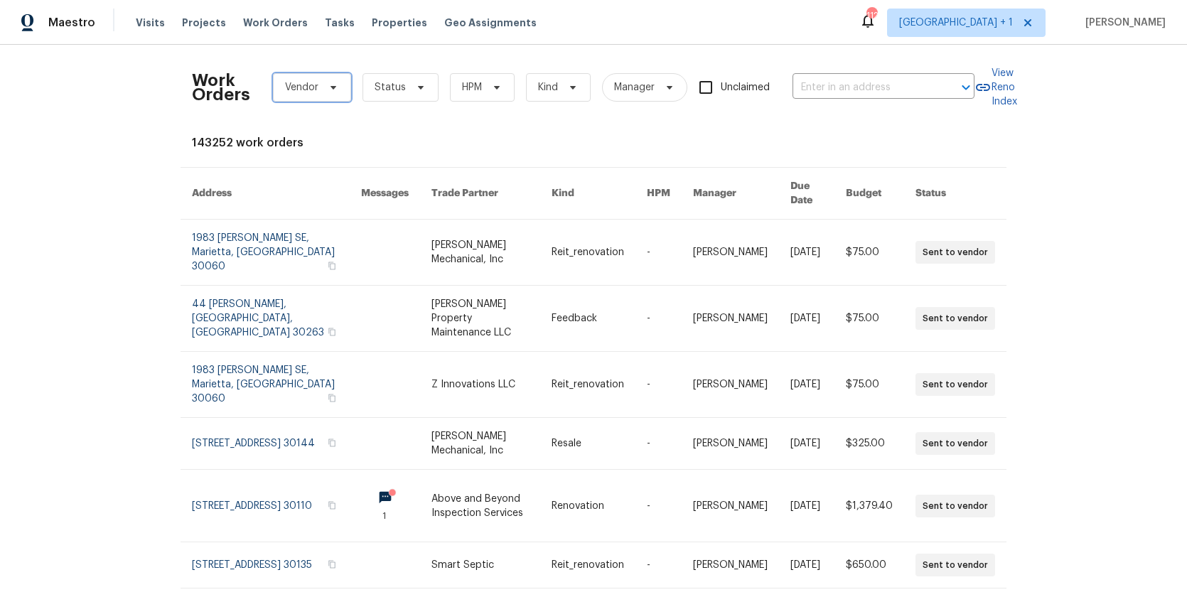
click at [328, 84] on icon at bounding box center [333, 87] width 11 height 11
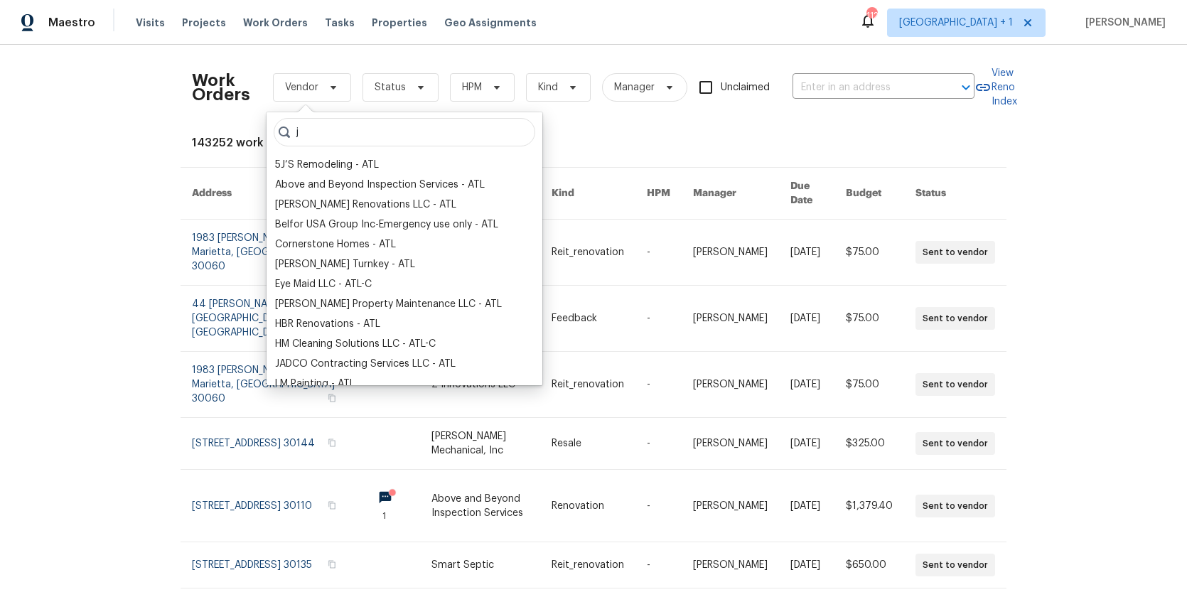
type input "jc"
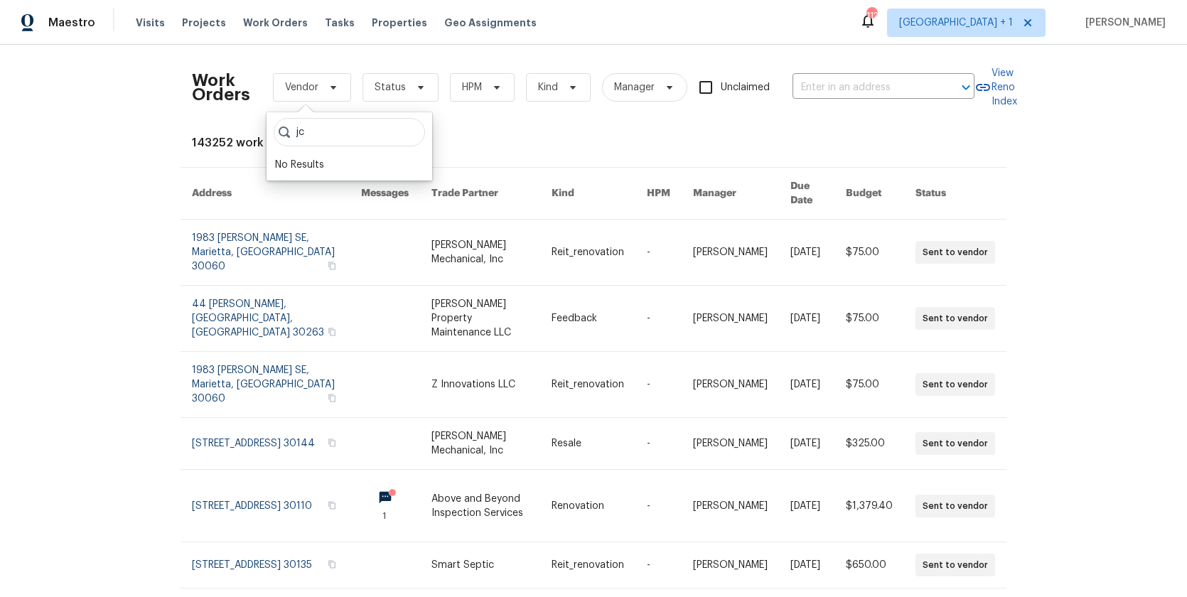
click at [412, 129] on input "jc" at bounding box center [349, 132] width 151 height 28
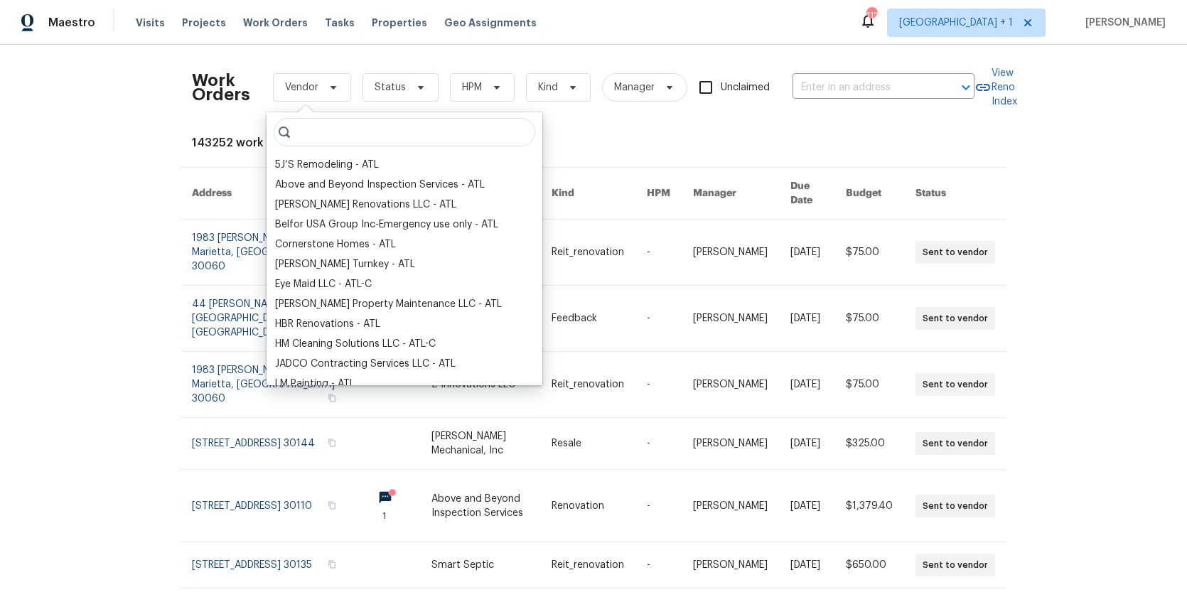
click at [502, 129] on input "search" at bounding box center [405, 132] width 262 height 28
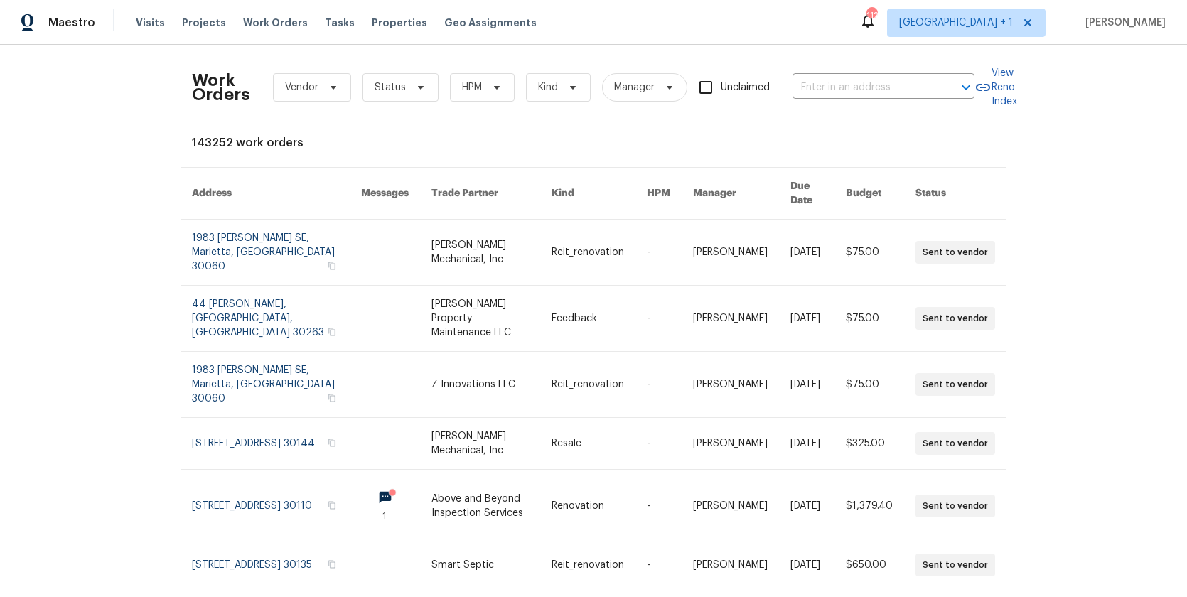
click at [597, 141] on div "143252 work orders" at bounding box center [593, 143] width 803 height 14
click at [991, 29] on span "Atlanta + 1" at bounding box center [956, 23] width 114 height 14
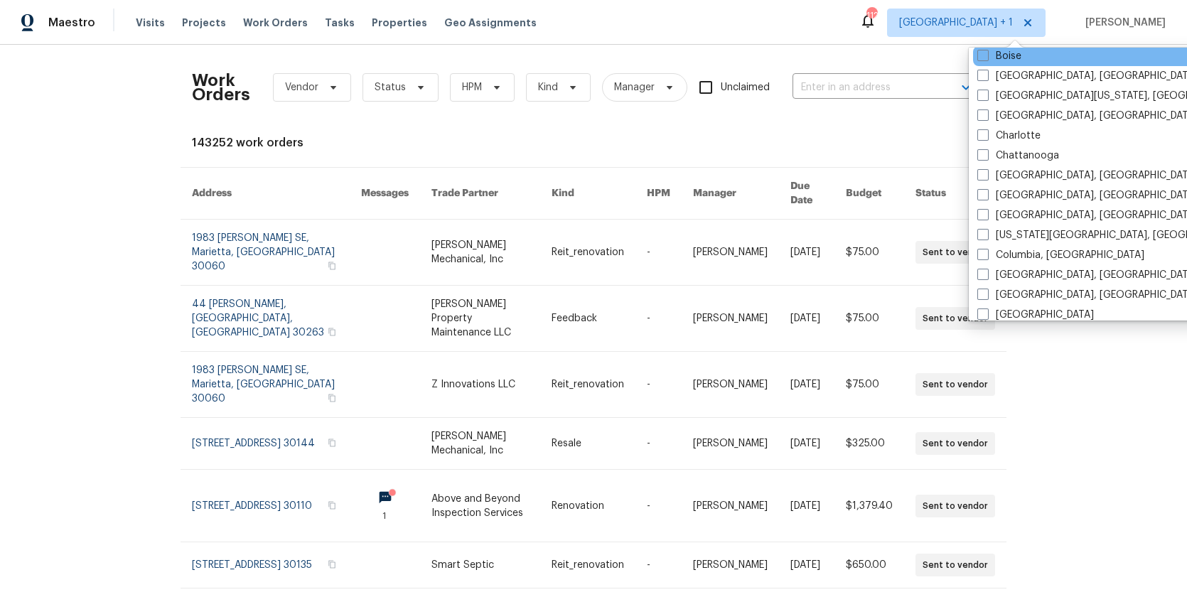
scroll to position [206, 0]
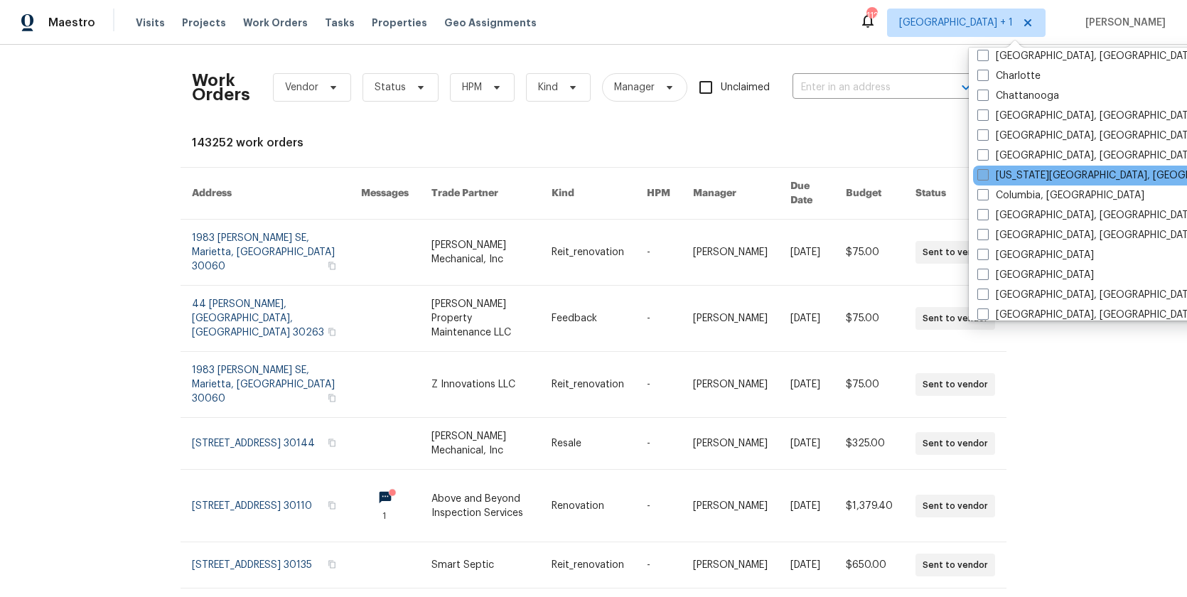
click at [997, 175] on label "Colorado Springs, CO" at bounding box center [1114, 175] width 274 height 14
click at [987, 175] on input "Colorado Springs, CO" at bounding box center [981, 172] width 9 height 9
checkbox input "true"
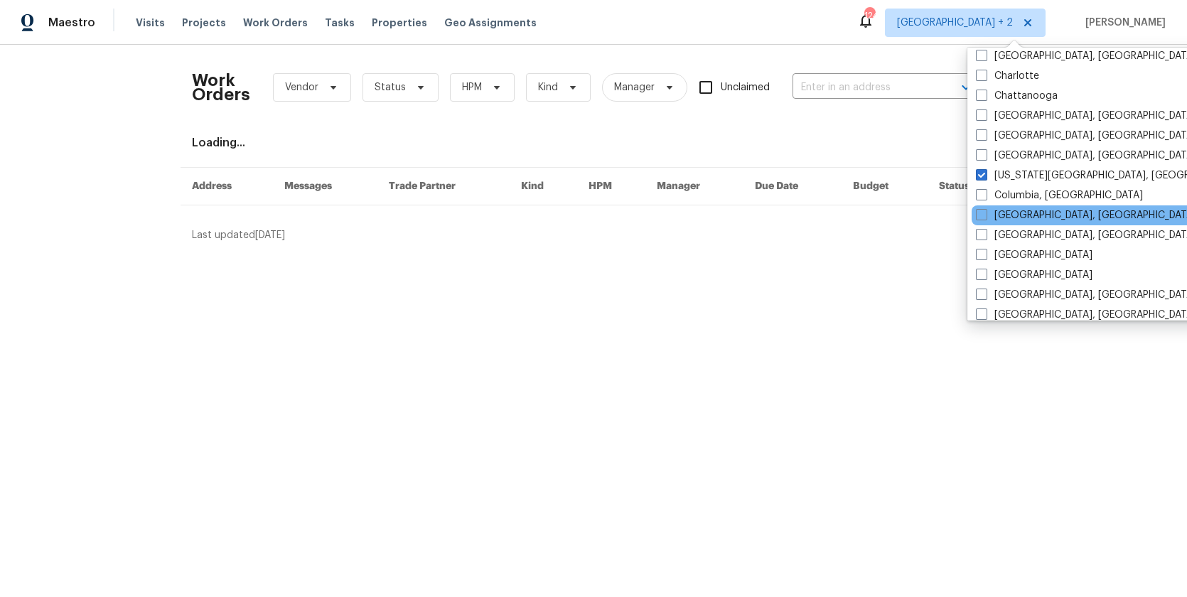
scroll to position [211, 0]
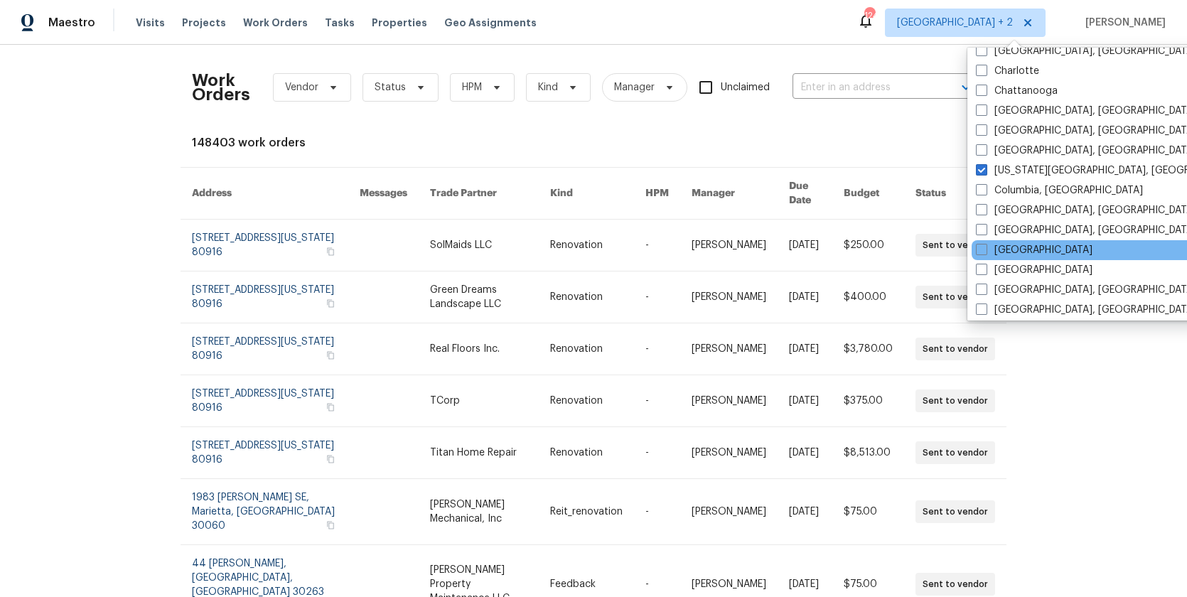
click at [1003, 259] on div "Dallas" at bounding box center [1115, 250] width 286 height 20
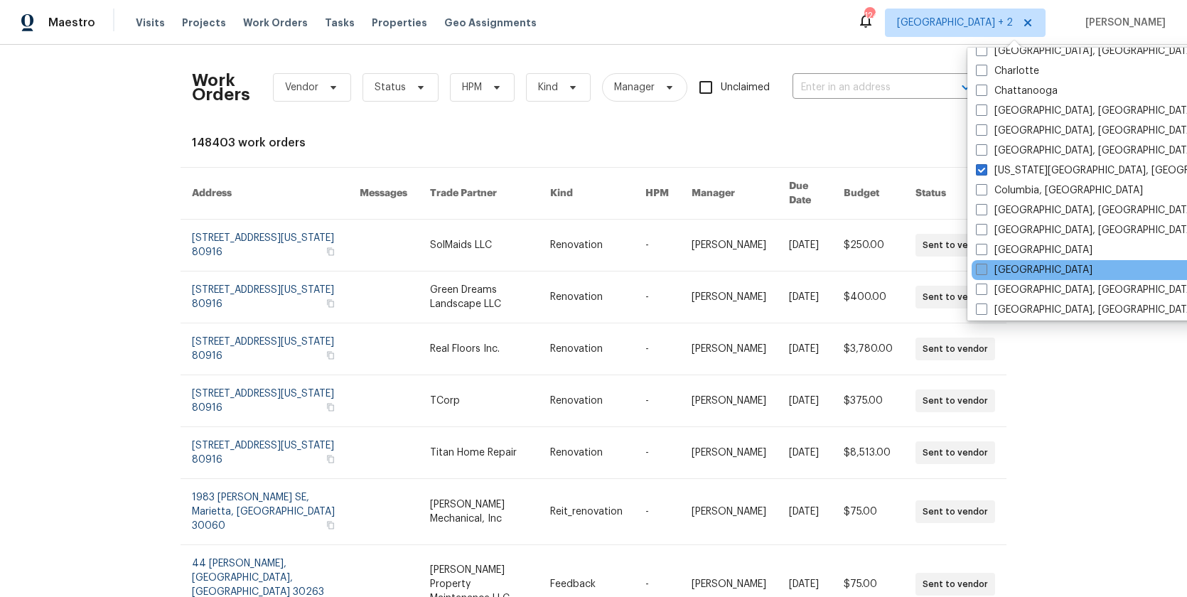
click at [993, 265] on label "Denver" at bounding box center [1034, 270] width 117 height 14
click at [985, 265] on input "Denver" at bounding box center [980, 267] width 9 height 9
checkbox input "true"
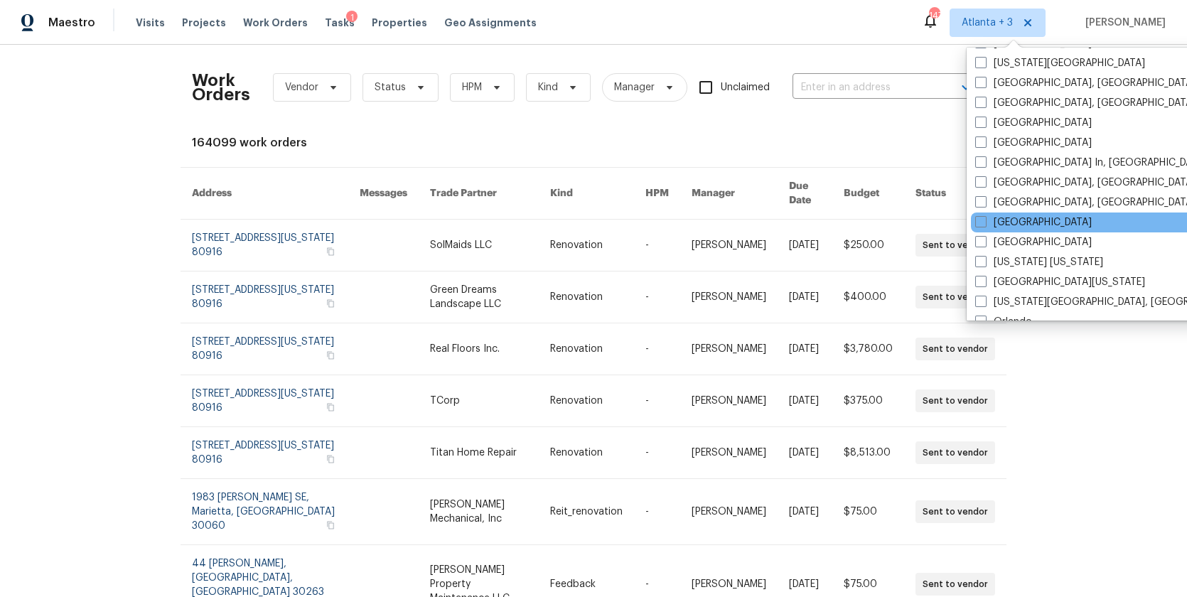
scroll to position [540, 0]
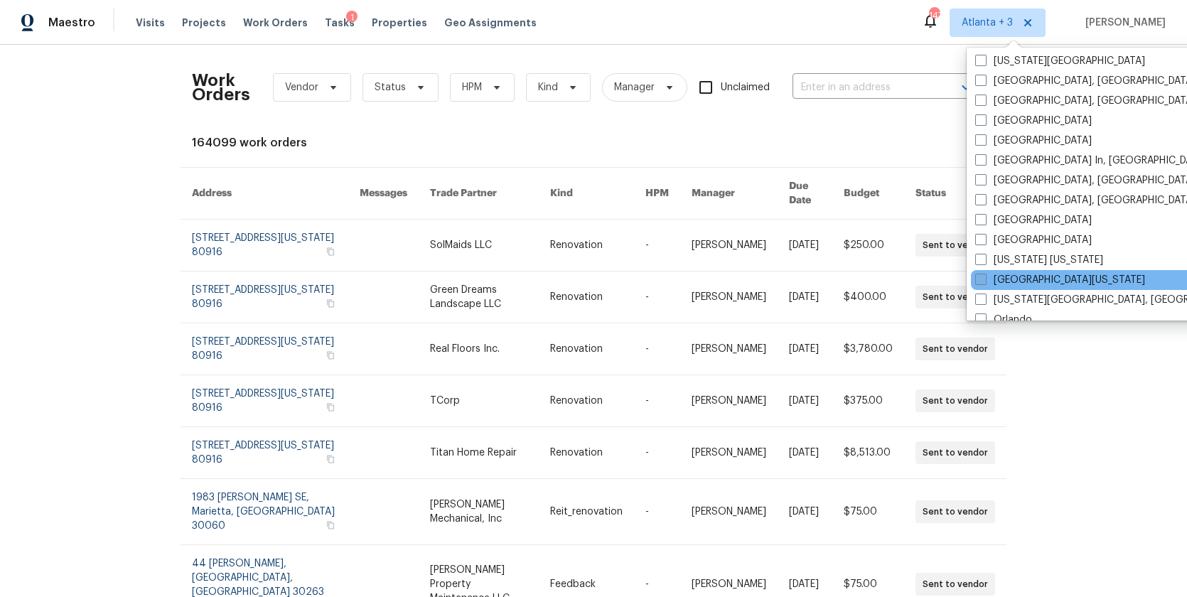
click at [995, 281] on label "Northern Colorado" at bounding box center [1060, 280] width 170 height 14
click at [985, 281] on input "Northern Colorado" at bounding box center [979, 277] width 9 height 9
checkbox input "true"
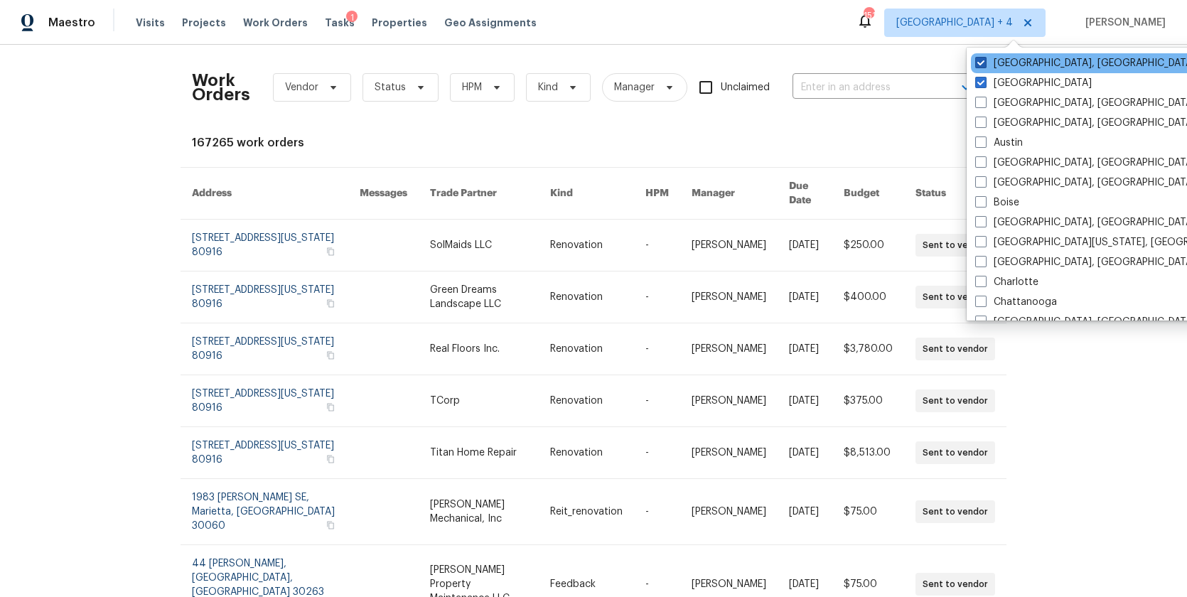
click at [987, 65] on label "Detroit, MI" at bounding box center [1085, 63] width 220 height 14
click at [985, 65] on input "Detroit, MI" at bounding box center [979, 60] width 9 height 9
checkbox input "false"
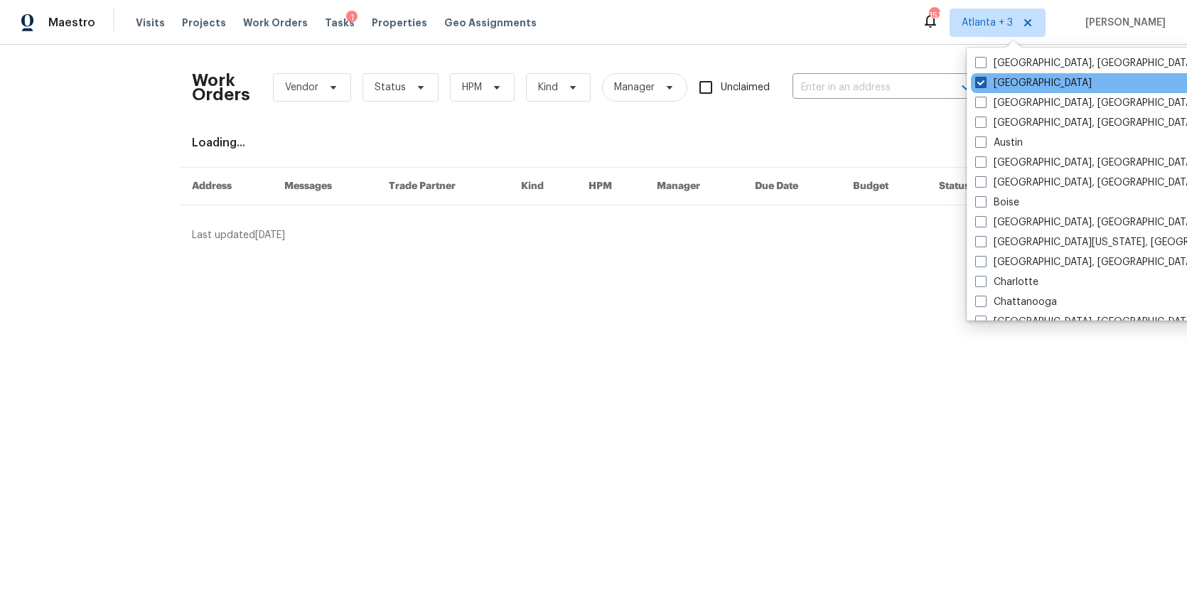
click at [985, 79] on span at bounding box center [980, 82] width 11 height 11
click at [985, 79] on input "Atlanta" at bounding box center [979, 80] width 9 height 9
checkbox input "false"
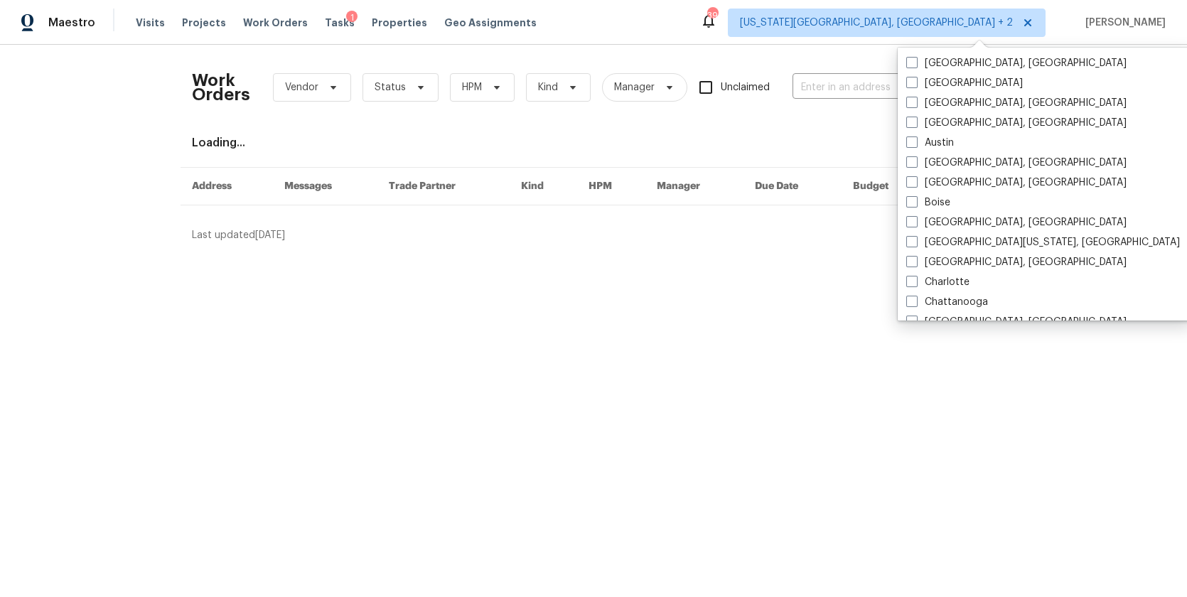
click at [760, 66] on div "Work Orders Vendor Status HPM Kind Manager Unclaimed ​" at bounding box center [583, 87] width 783 height 63
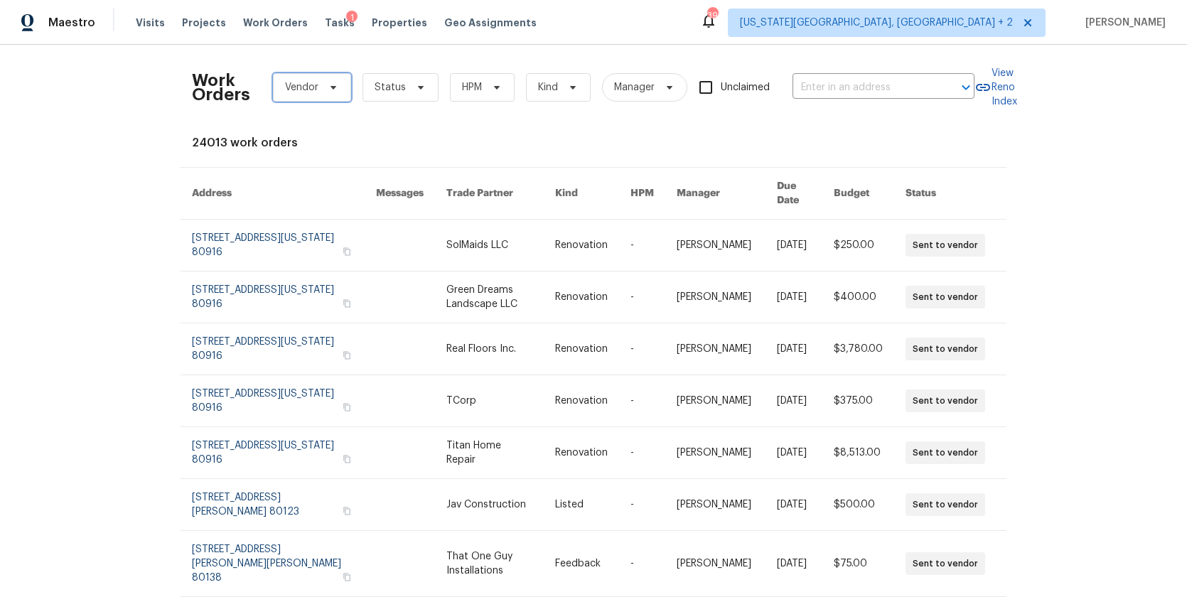
click at [306, 92] on span "Vendor" at bounding box center [301, 87] width 33 height 14
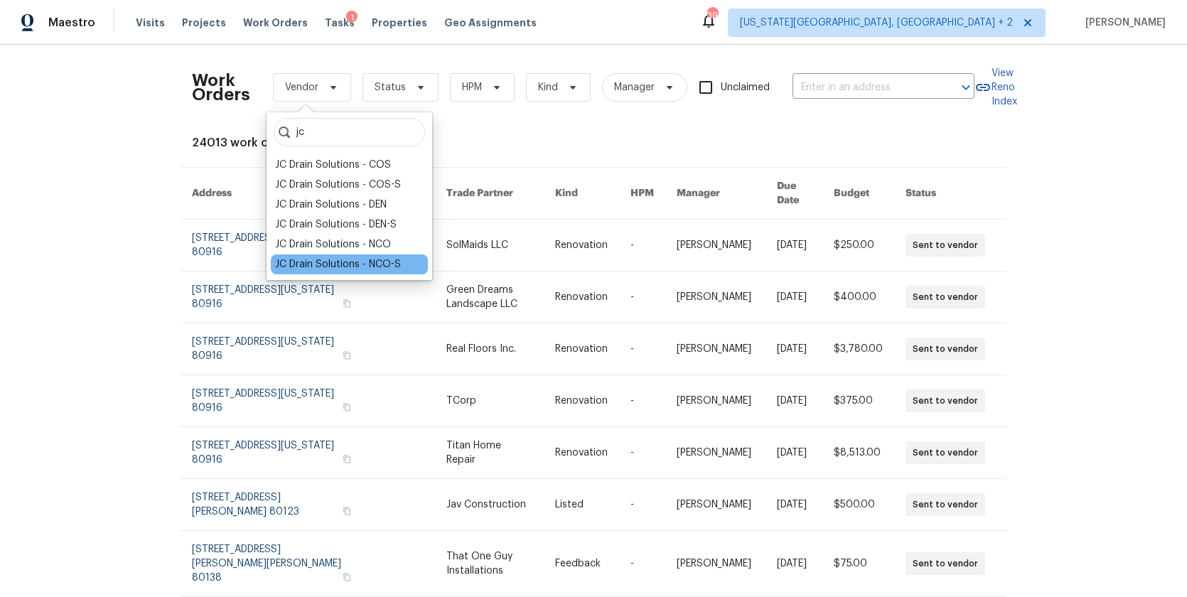
type input "jc"
click at [365, 262] on div "JC Drain Solutions - NCO-S" at bounding box center [338, 264] width 126 height 14
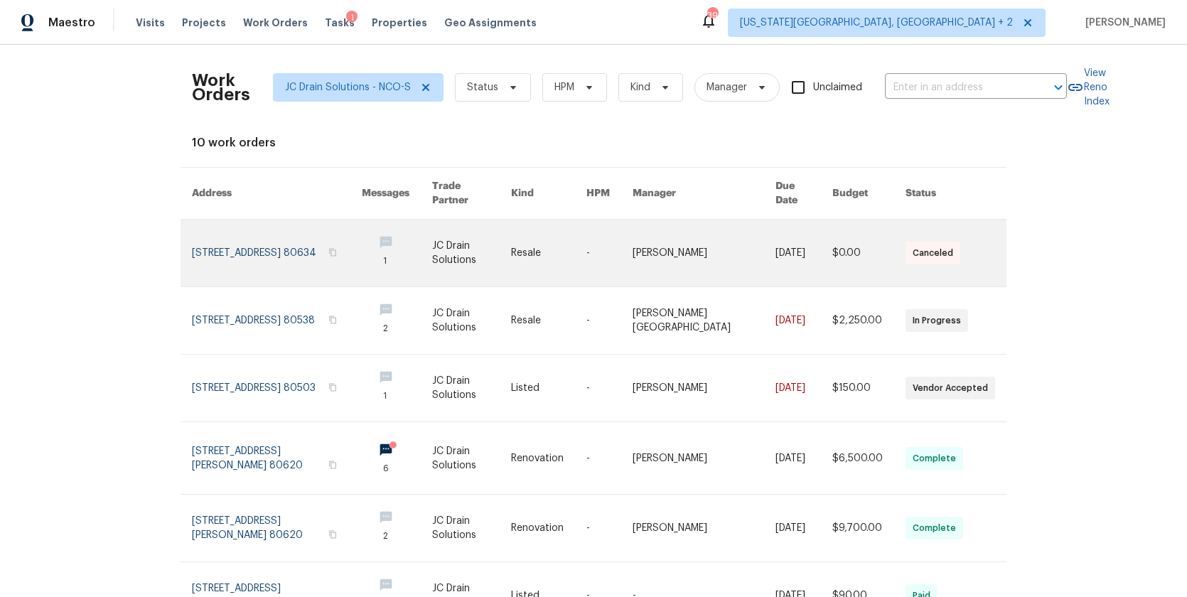
click at [277, 228] on link at bounding box center [277, 253] width 170 height 67
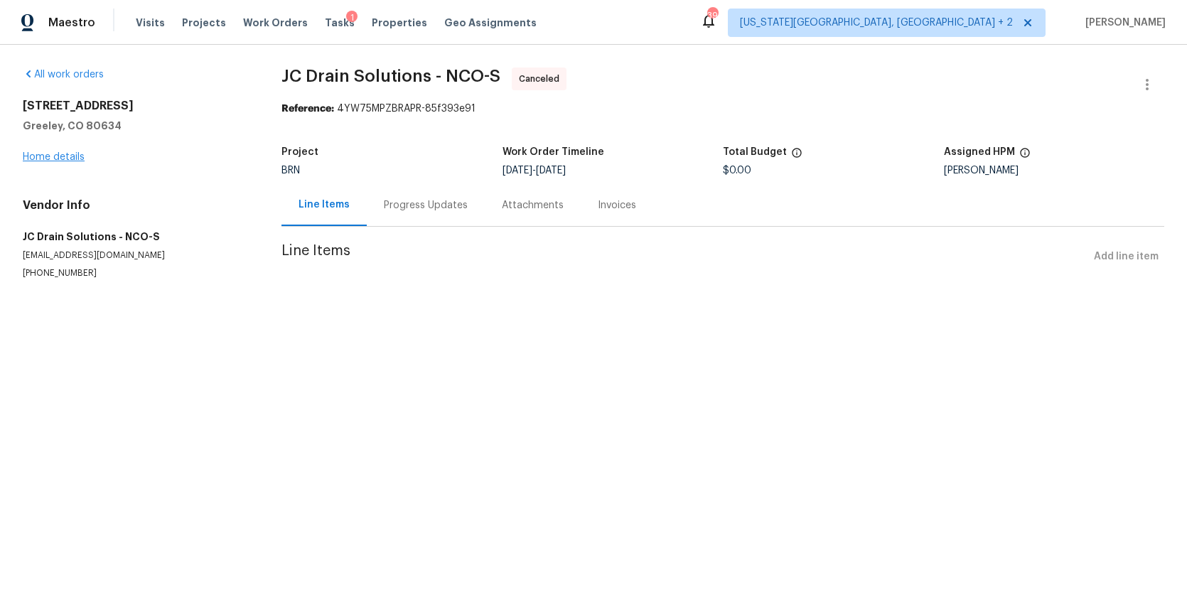
click at [72, 158] on link "Home details" at bounding box center [54, 157] width 62 height 10
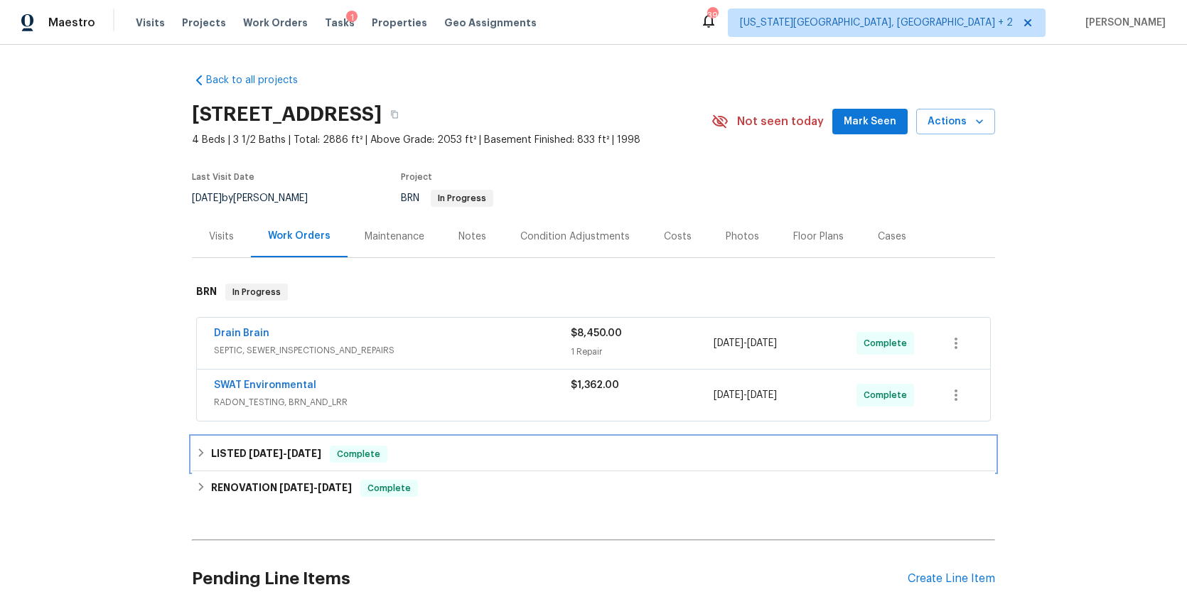
click at [198, 446] on div "LISTED 6/13/25 - 6/14/25 Complete" at bounding box center [593, 454] width 795 height 17
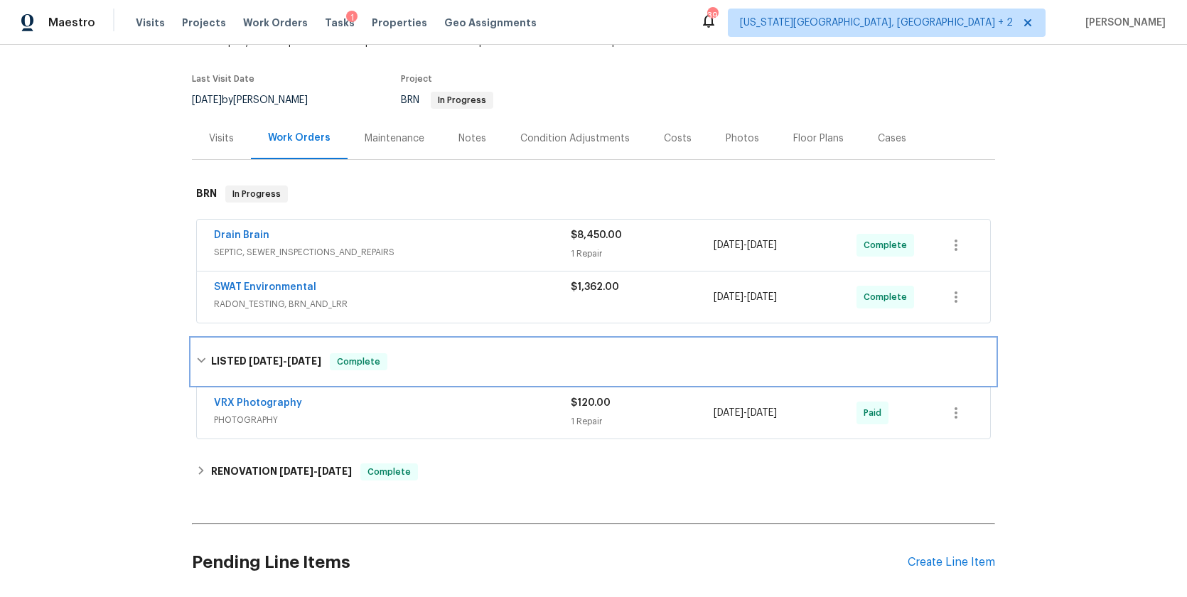
scroll to position [104, 0]
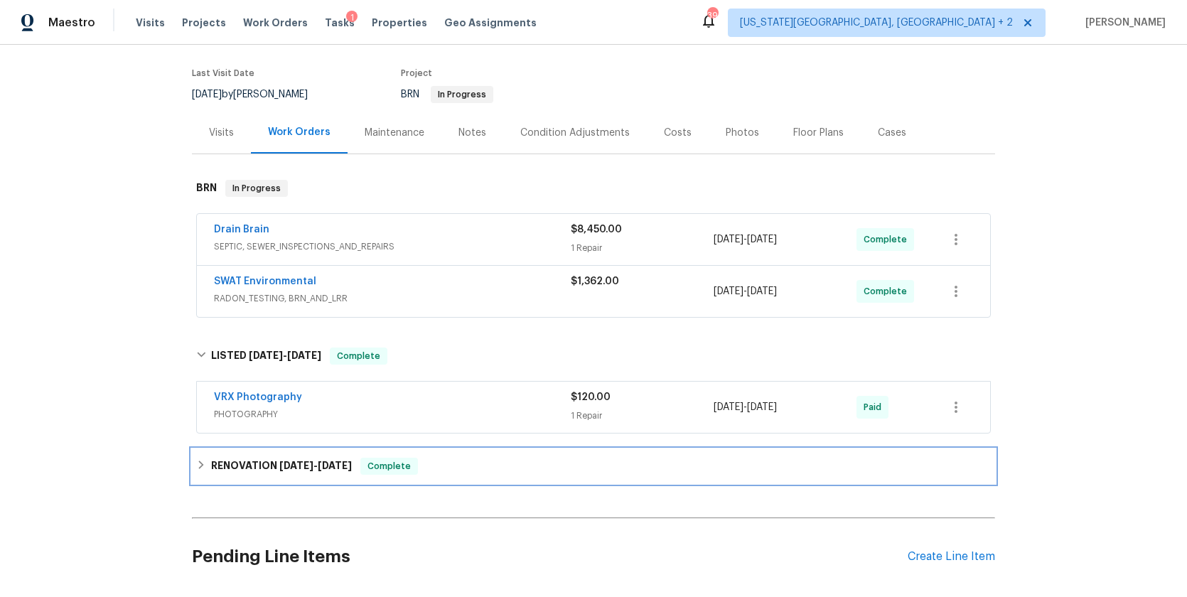
click at [204, 466] on div "RENOVATION 6/2/25 - 6/11/25 Complete" at bounding box center [593, 466] width 795 height 17
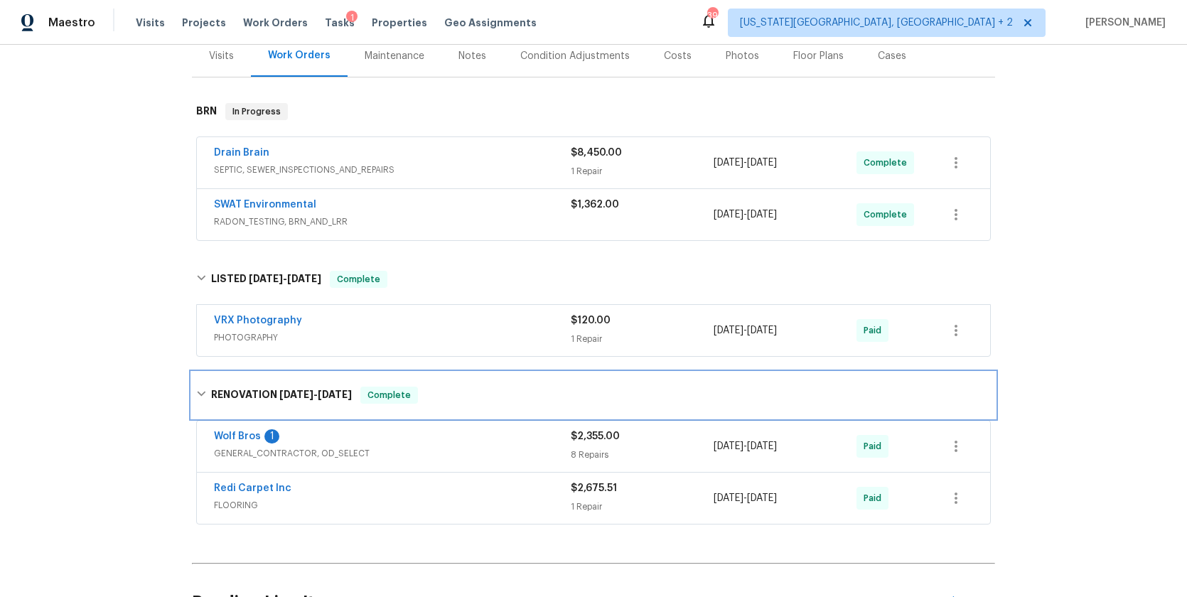
scroll to position [129, 0]
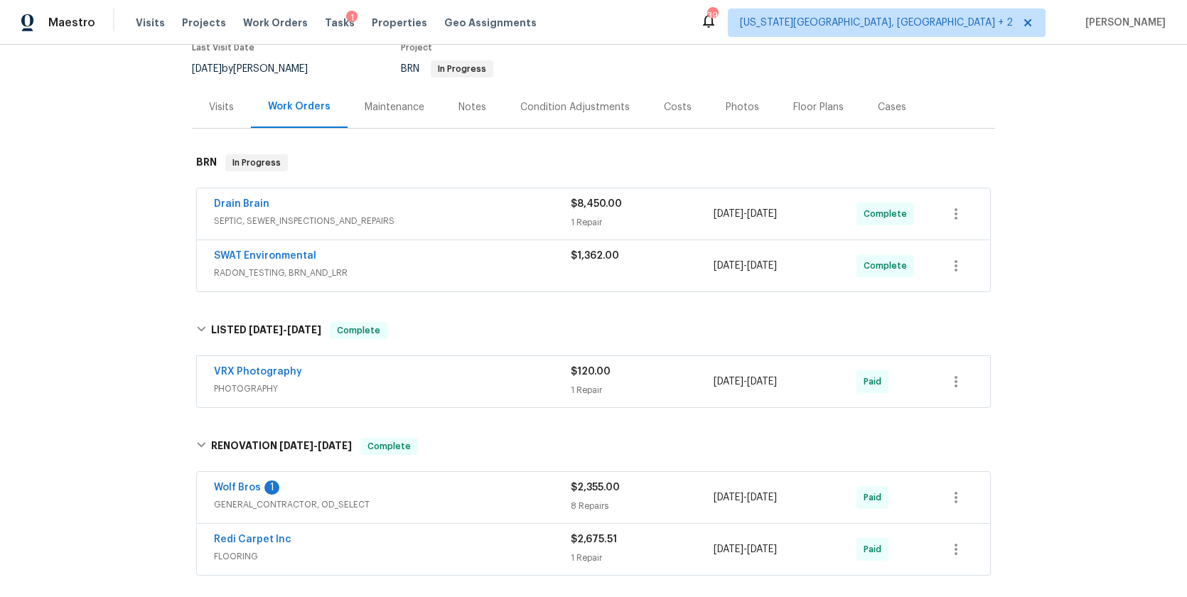
click at [415, 210] on div "Drain Brain" at bounding box center [392, 205] width 357 height 17
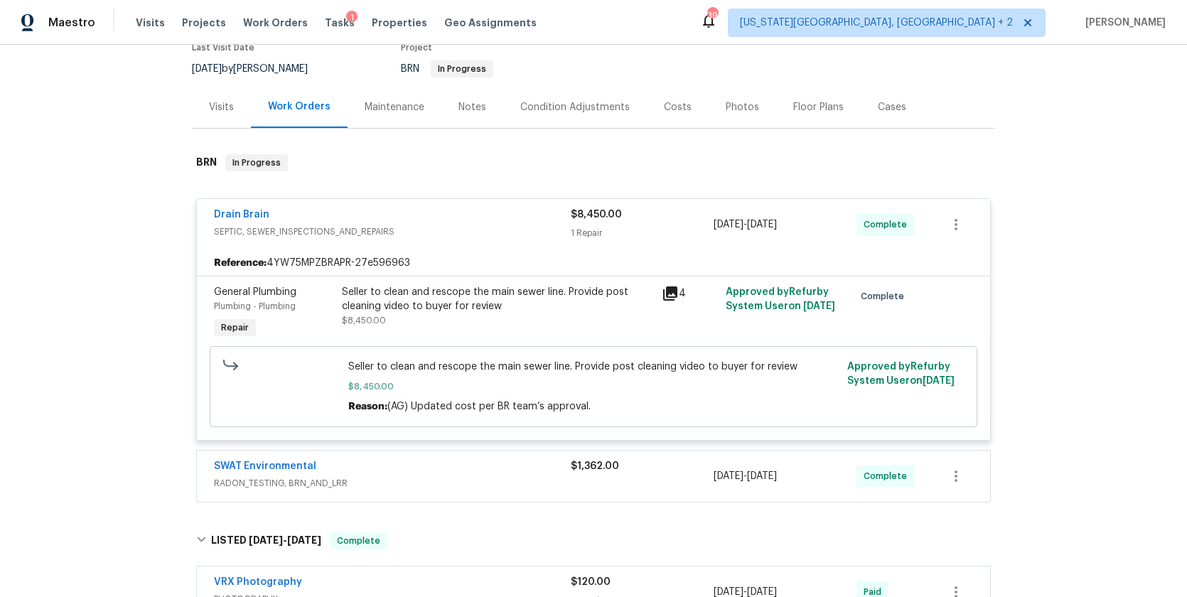
click at [408, 293] on div "Seller to clean and rescope the main sewer line. Provide post cleaning video to…" at bounding box center [497, 299] width 311 height 28
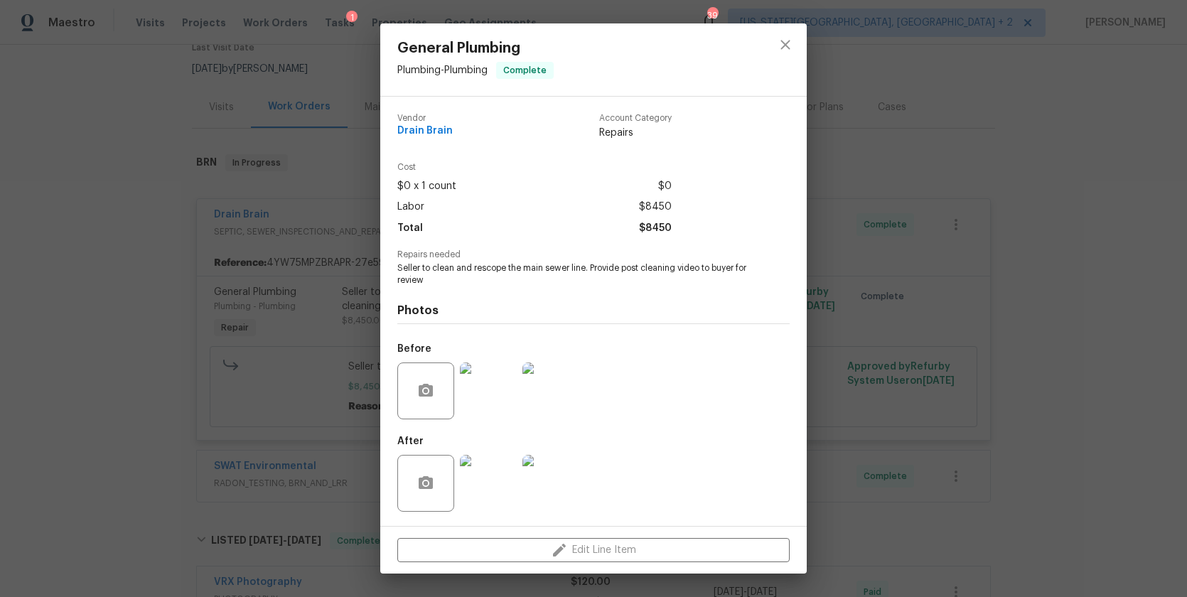
click at [480, 371] on img at bounding box center [488, 391] width 57 height 57
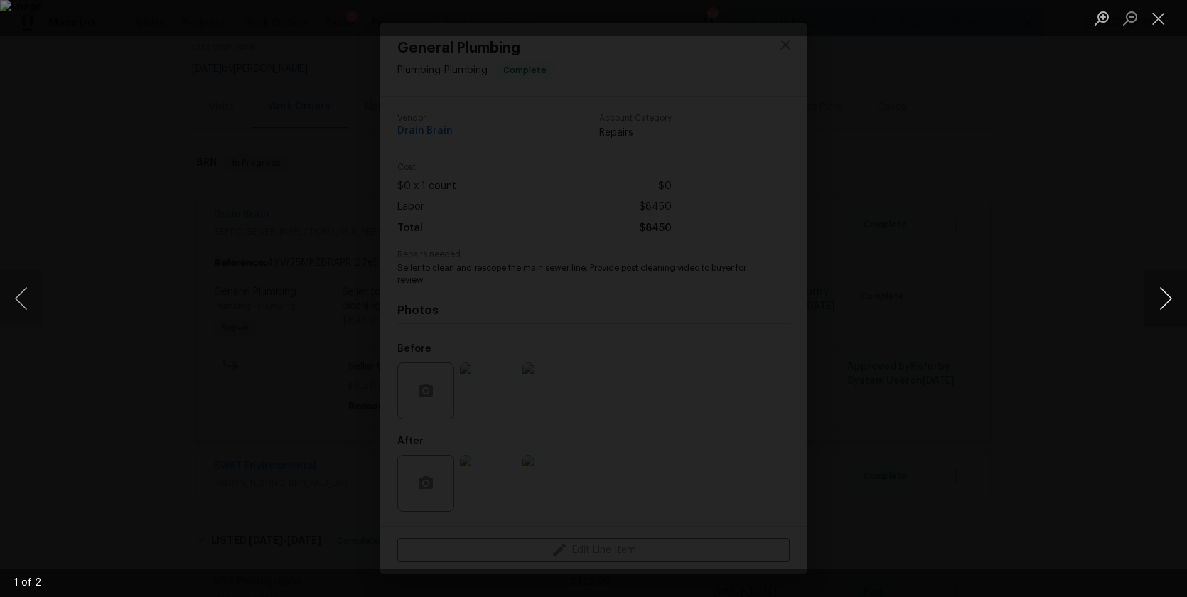
click at [1171, 297] on button "Next image" at bounding box center [1165, 298] width 43 height 57
click at [1159, 19] on button "Close lightbox" at bounding box center [1158, 18] width 28 height 25
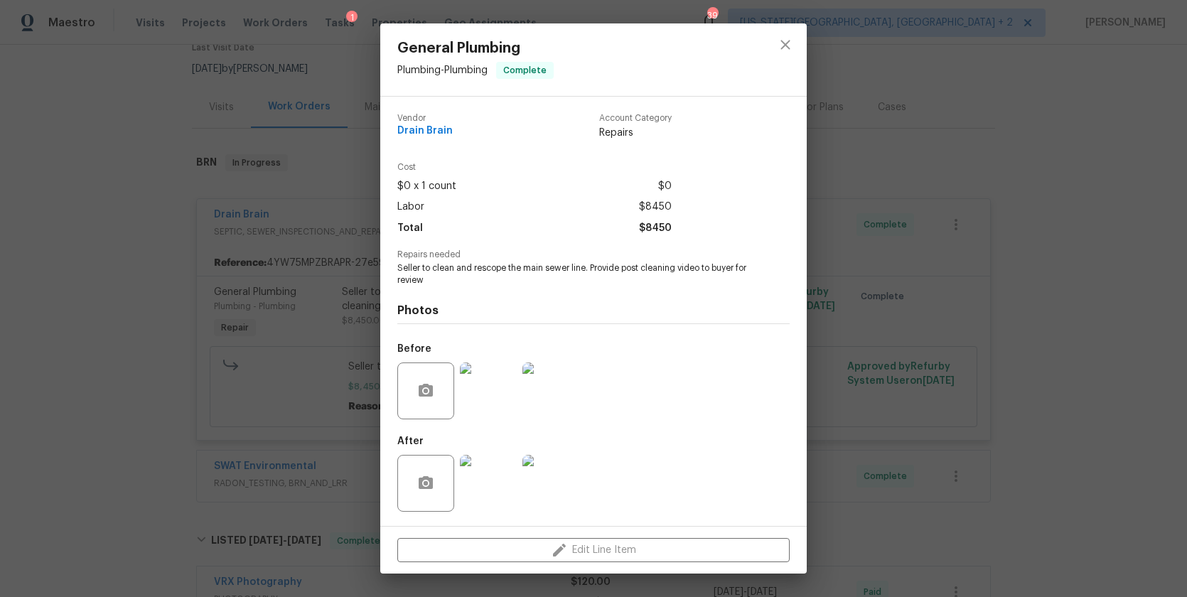
click at [493, 494] on img at bounding box center [488, 483] width 57 height 57
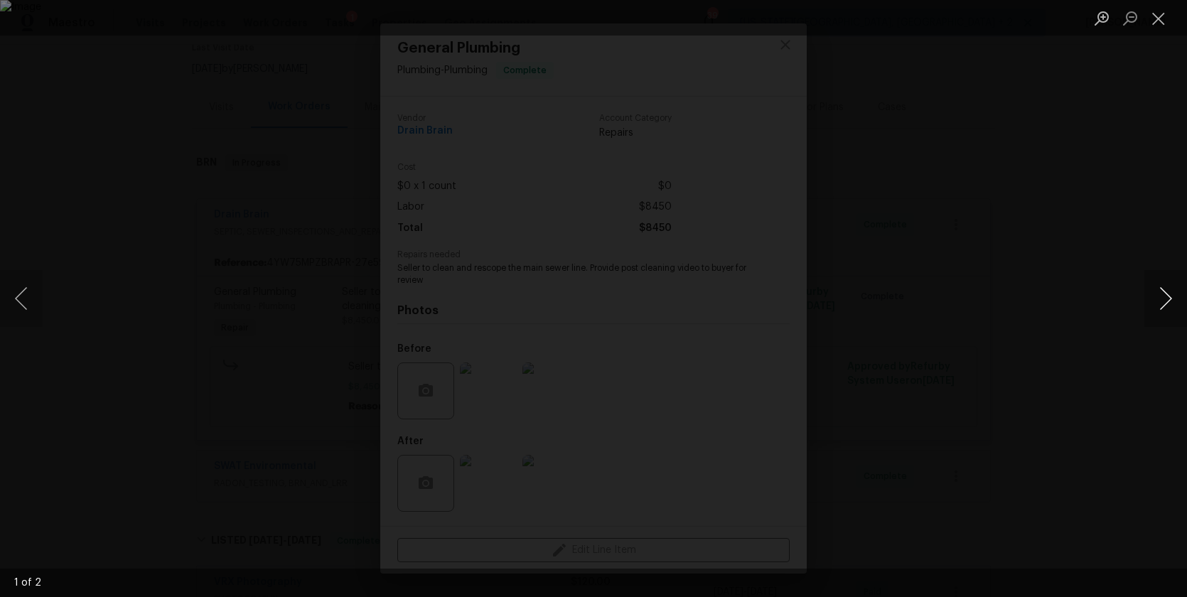
click at [1163, 304] on button "Next image" at bounding box center [1165, 298] width 43 height 57
click at [1130, 295] on div "Lightbox" at bounding box center [593, 298] width 1187 height 597
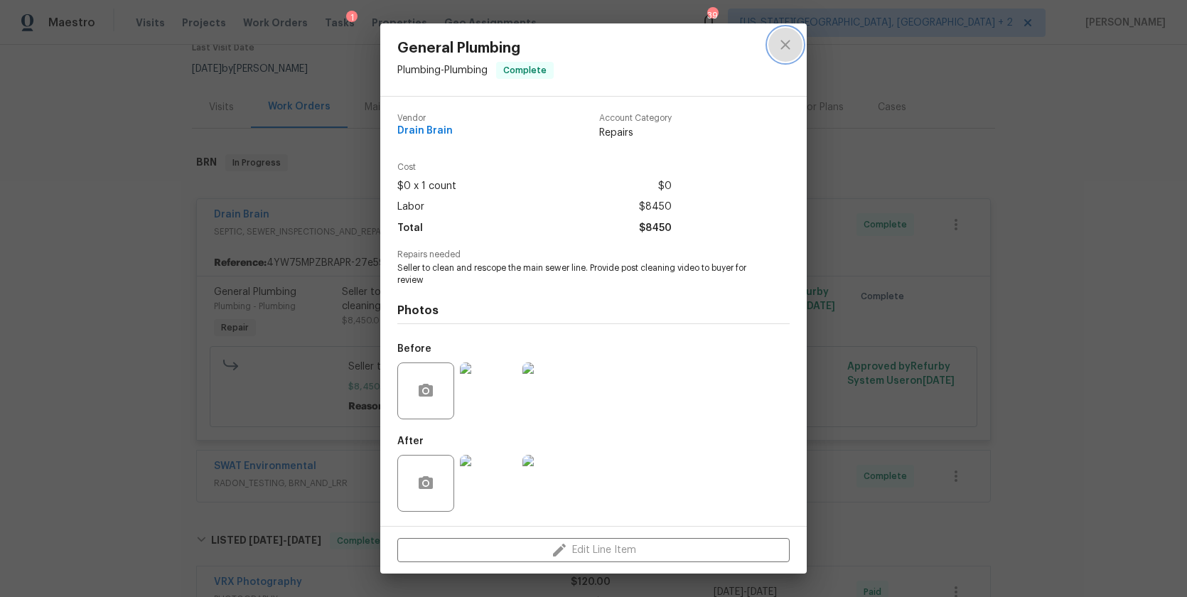
click at [785, 47] on icon "close" at bounding box center [784, 44] width 9 height 9
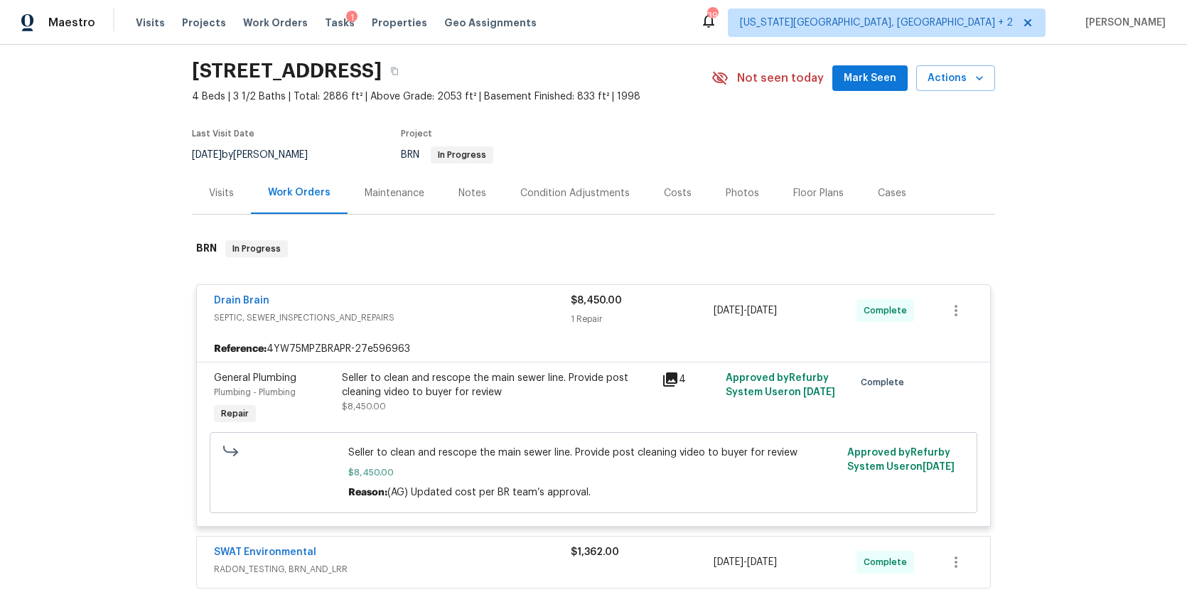
scroll to position [9, 0]
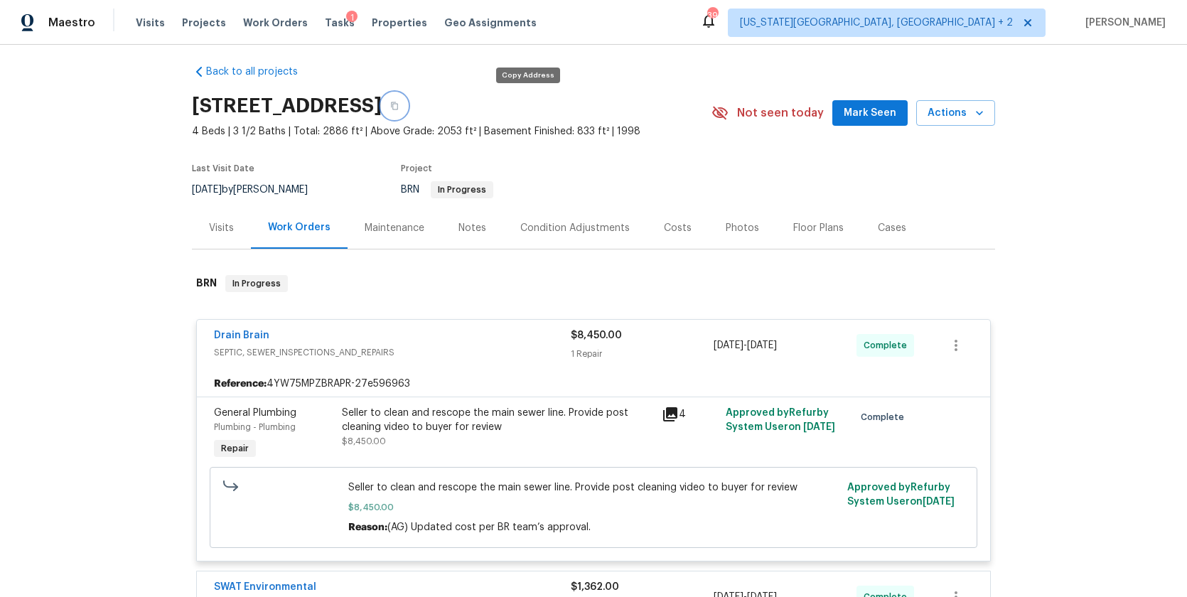
click at [399, 107] on icon "button" at bounding box center [394, 106] width 9 height 9
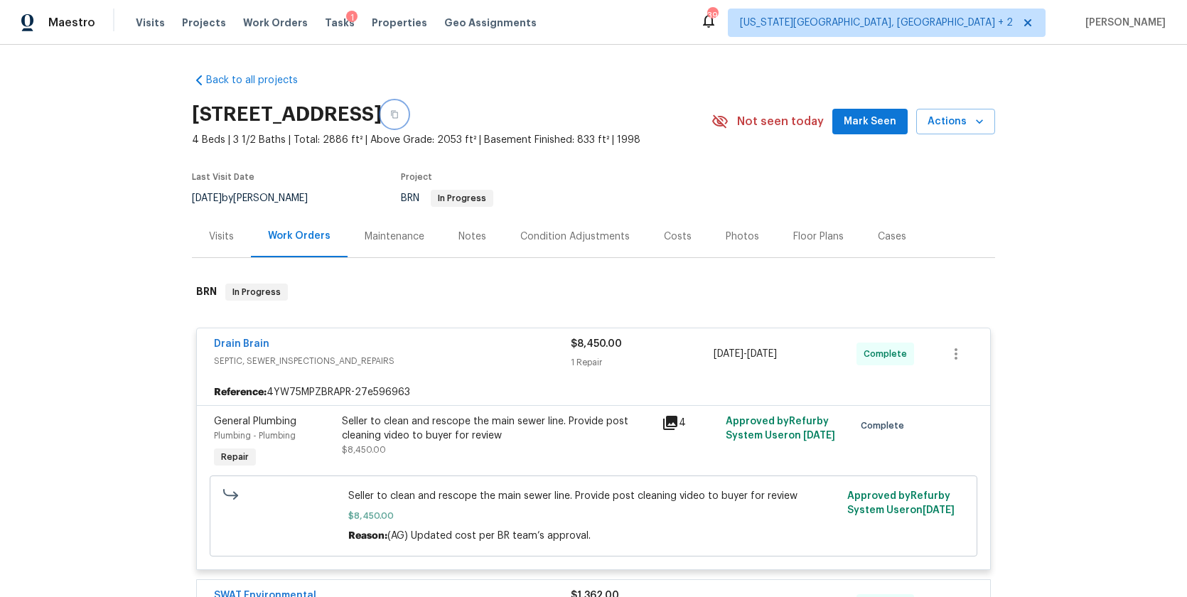
scroll to position [0, 0]
click at [407, 112] on button "button" at bounding box center [395, 115] width 26 height 26
click at [248, 343] on link "Drain Brain" at bounding box center [241, 344] width 55 height 10
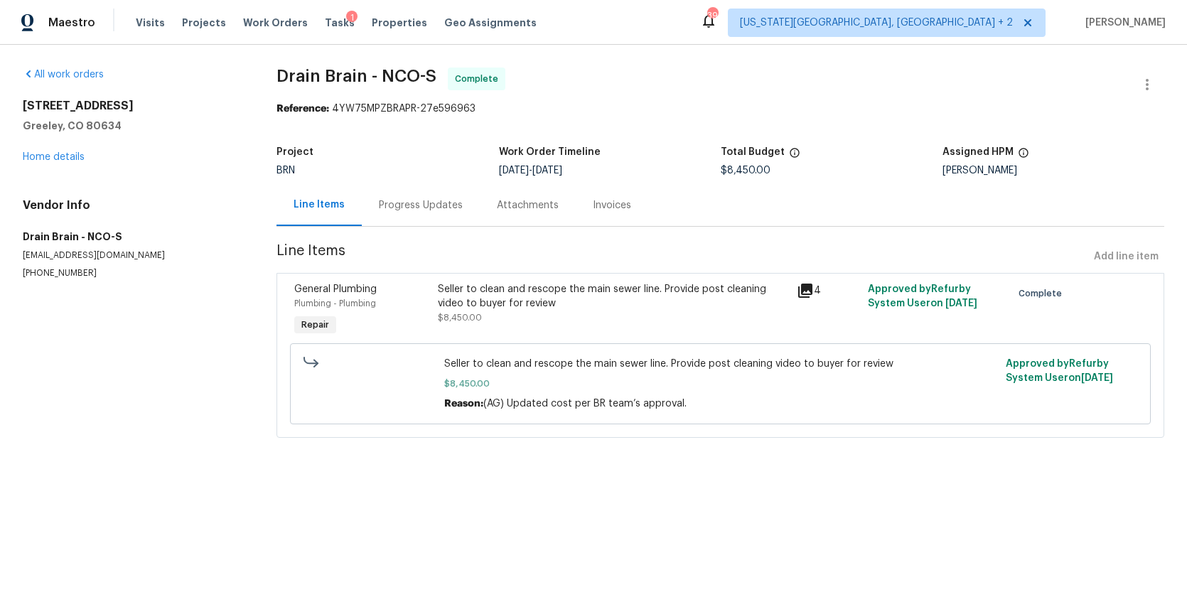
click at [485, 292] on div "Seller to clean and rescope the main sewer line. Provide post cleaning video to…" at bounding box center [613, 296] width 350 height 28
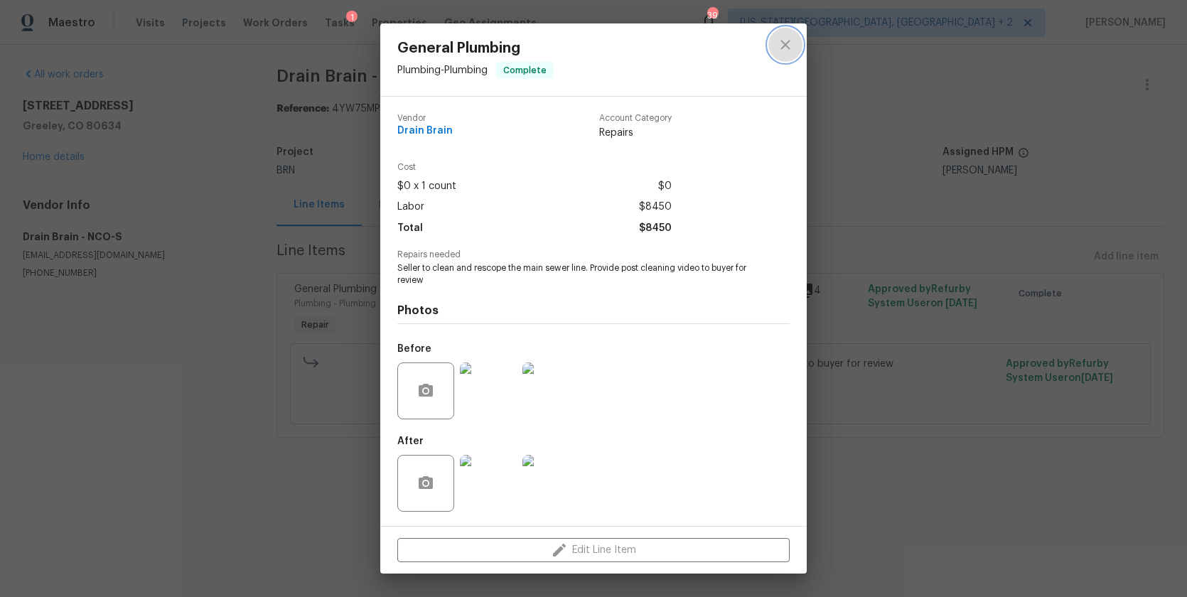
click at [785, 43] on icon "close" at bounding box center [785, 44] width 17 height 17
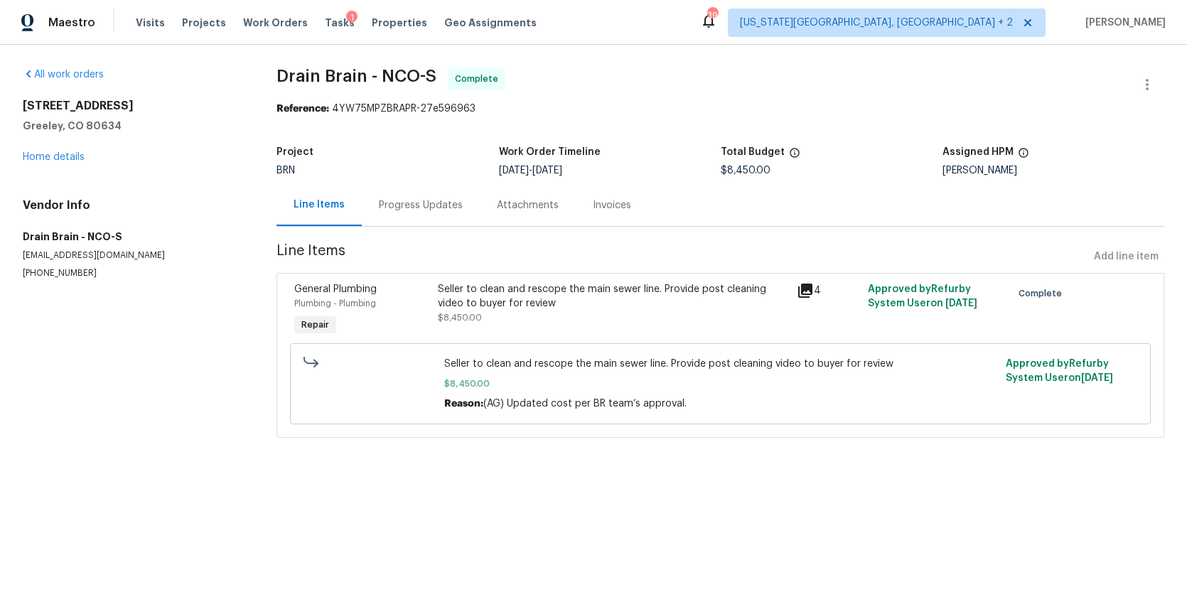
click at [414, 201] on div "Progress Updates" at bounding box center [421, 205] width 84 height 14
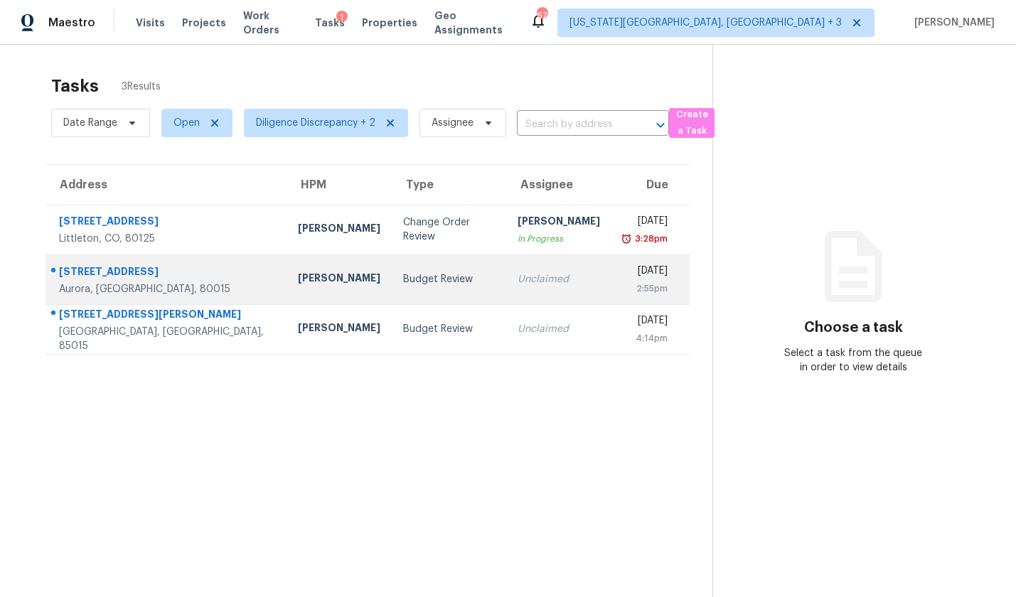
click at [534, 272] on td "Unclaimed" at bounding box center [558, 279] width 105 height 50
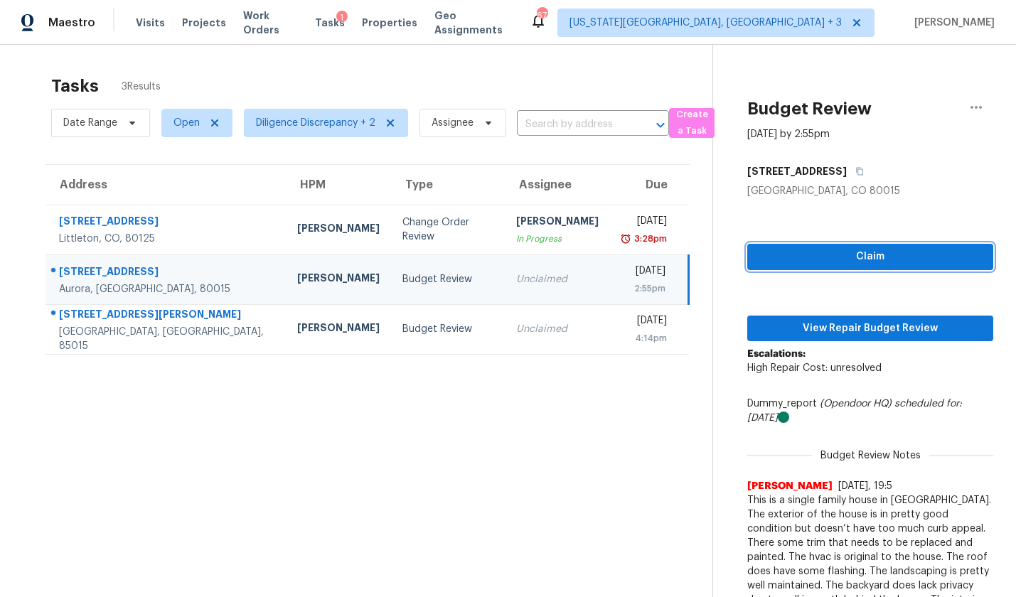
click at [855, 253] on span "Claim" at bounding box center [869, 257] width 223 height 18
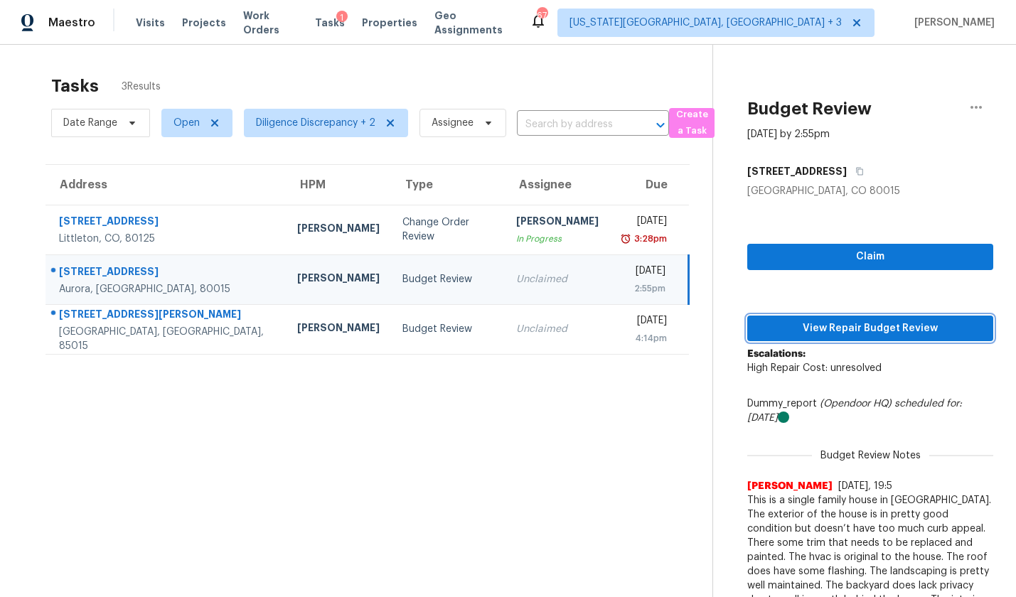
click at [835, 318] on button "View Repair Budget Review" at bounding box center [870, 329] width 246 height 26
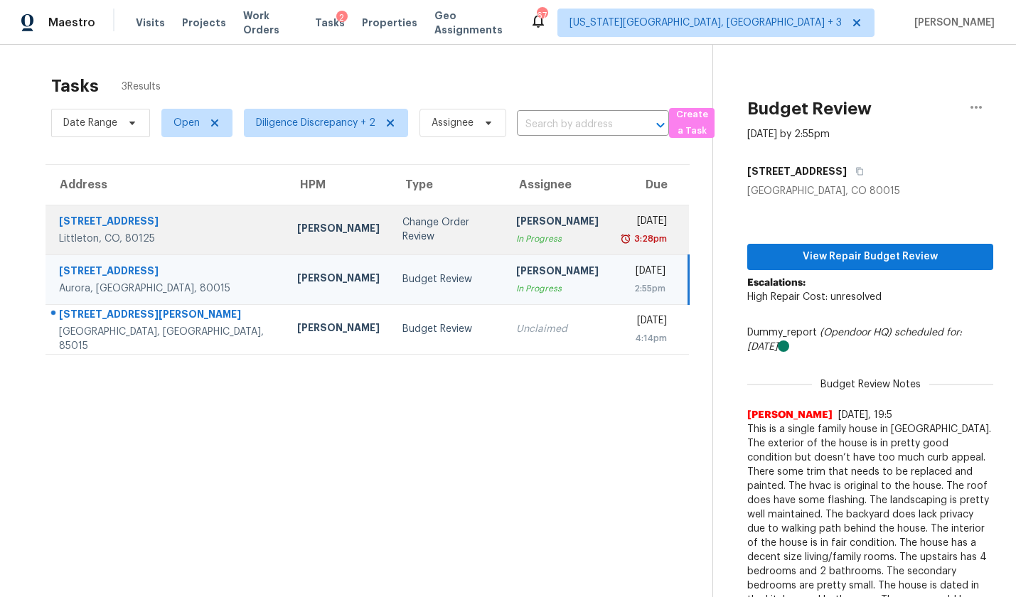
click at [441, 229] on td "Change Order Review" at bounding box center [448, 230] width 114 height 50
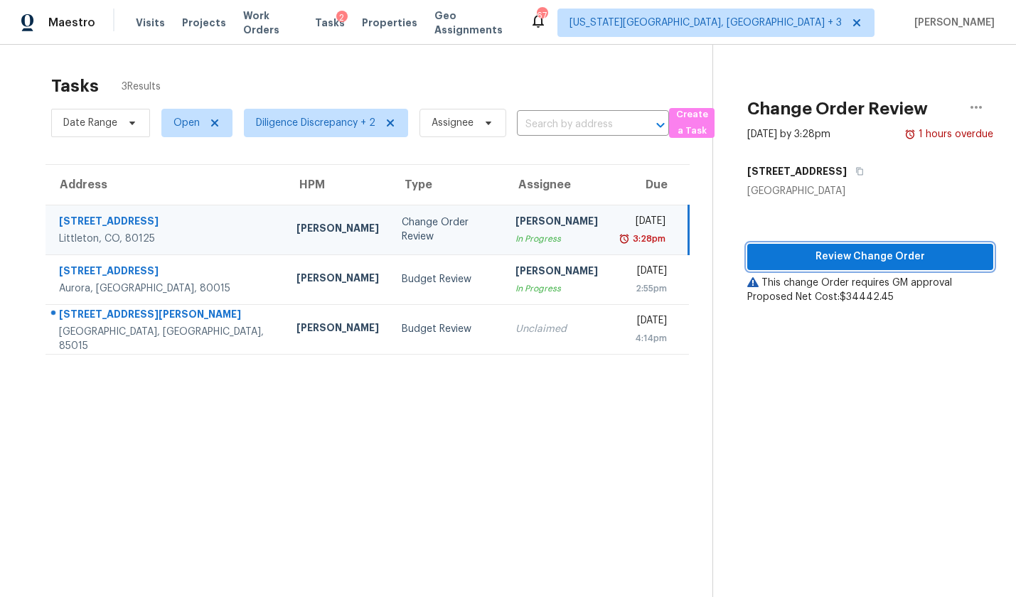
click at [873, 257] on span "Review Change Order" at bounding box center [869, 257] width 223 height 18
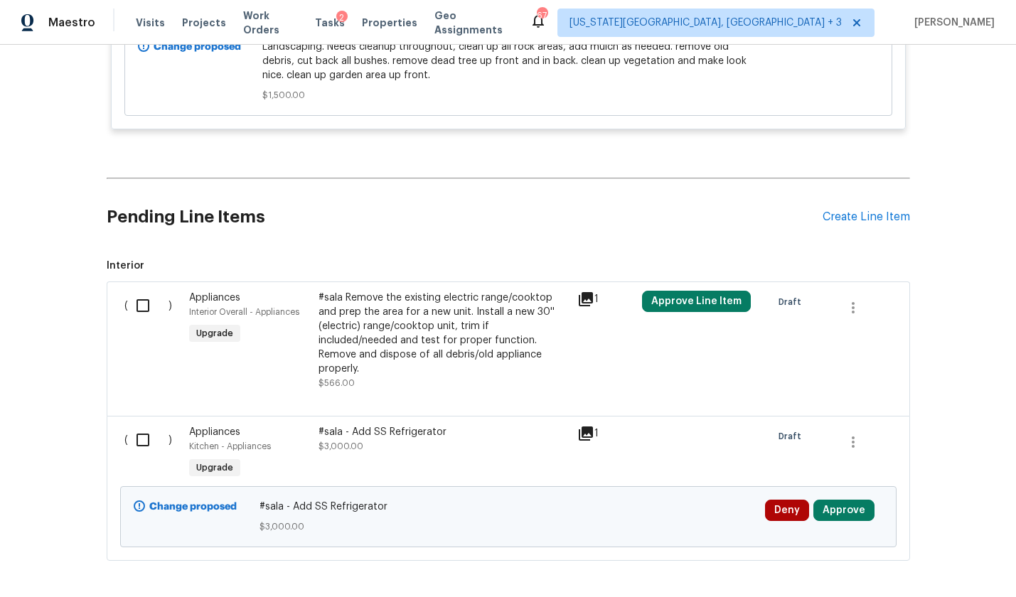
scroll to position [5507, 0]
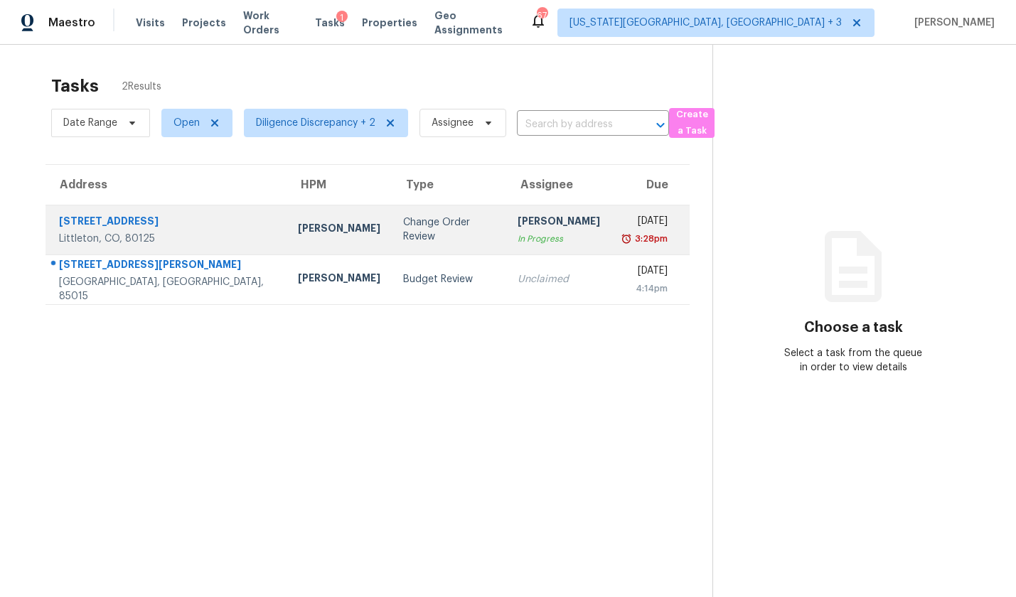
click at [623, 231] on div "Tue, Aug 26th 2025" at bounding box center [645, 223] width 45 height 18
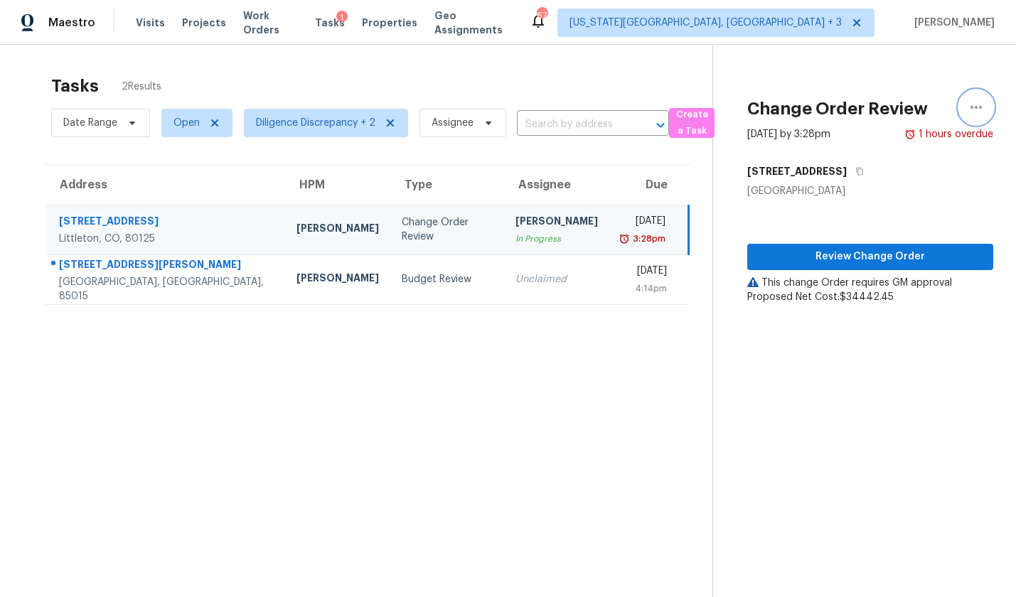
click at [970, 107] on icon "button" at bounding box center [975, 107] width 11 height 3
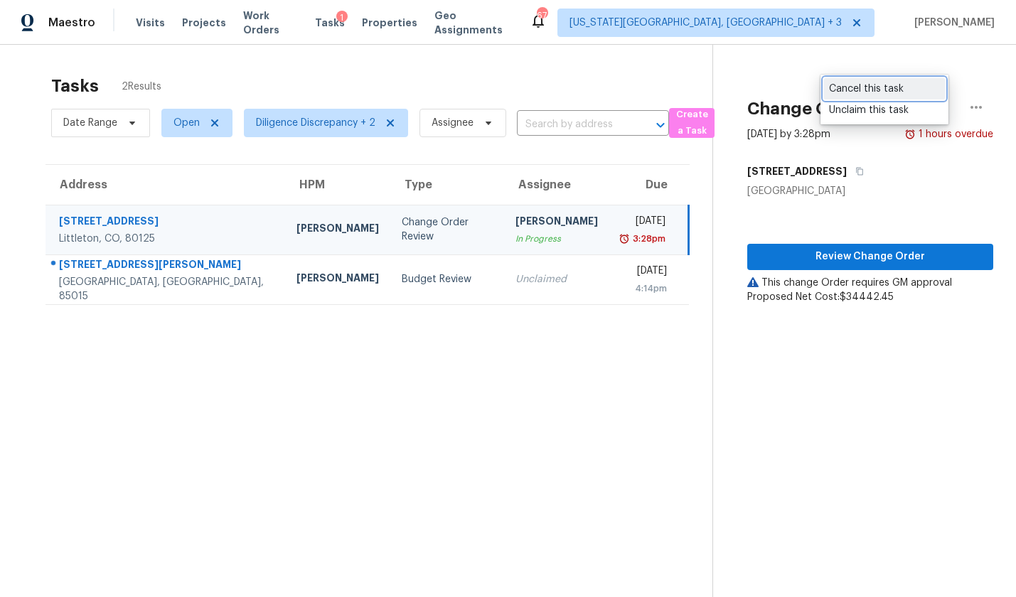
click at [876, 88] on div "Cancel this task" at bounding box center [884, 89] width 111 height 14
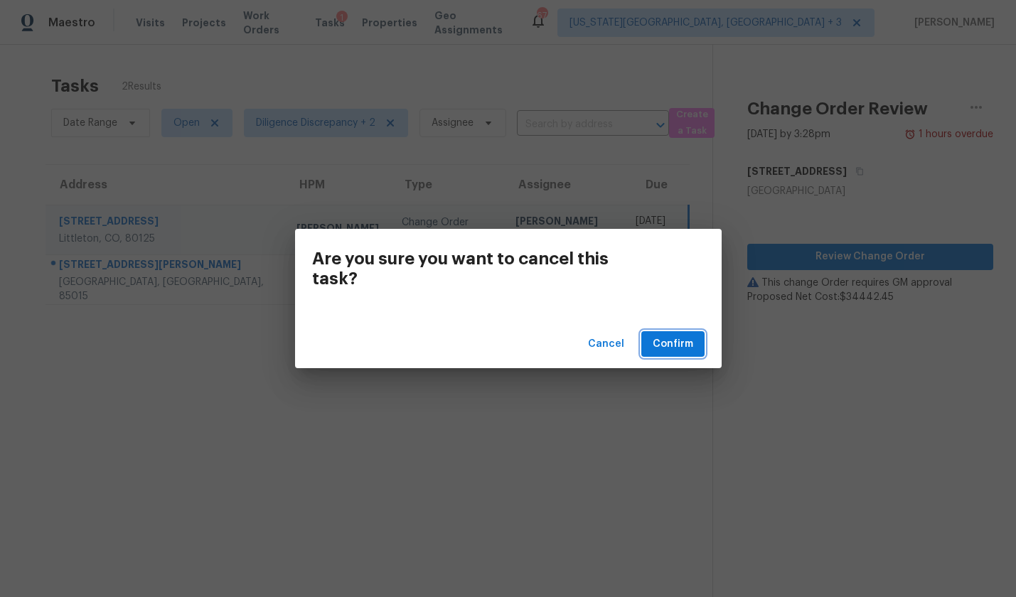
click at [677, 348] on span "Confirm" at bounding box center [673, 345] width 41 height 18
